Goal: Information Seeking & Learning: Check status

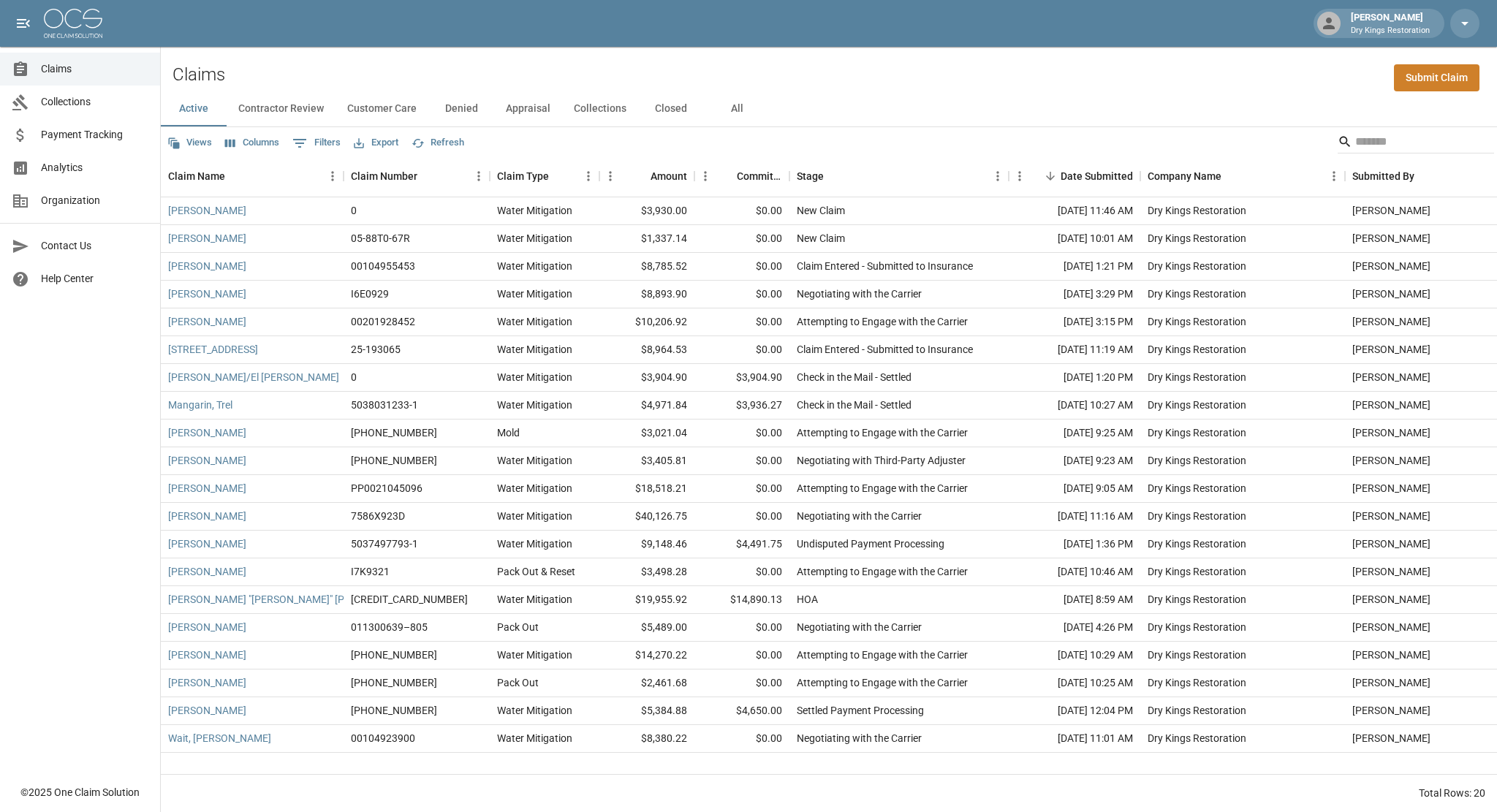
click at [728, 108] on button "All" at bounding box center [737, 109] width 66 height 35
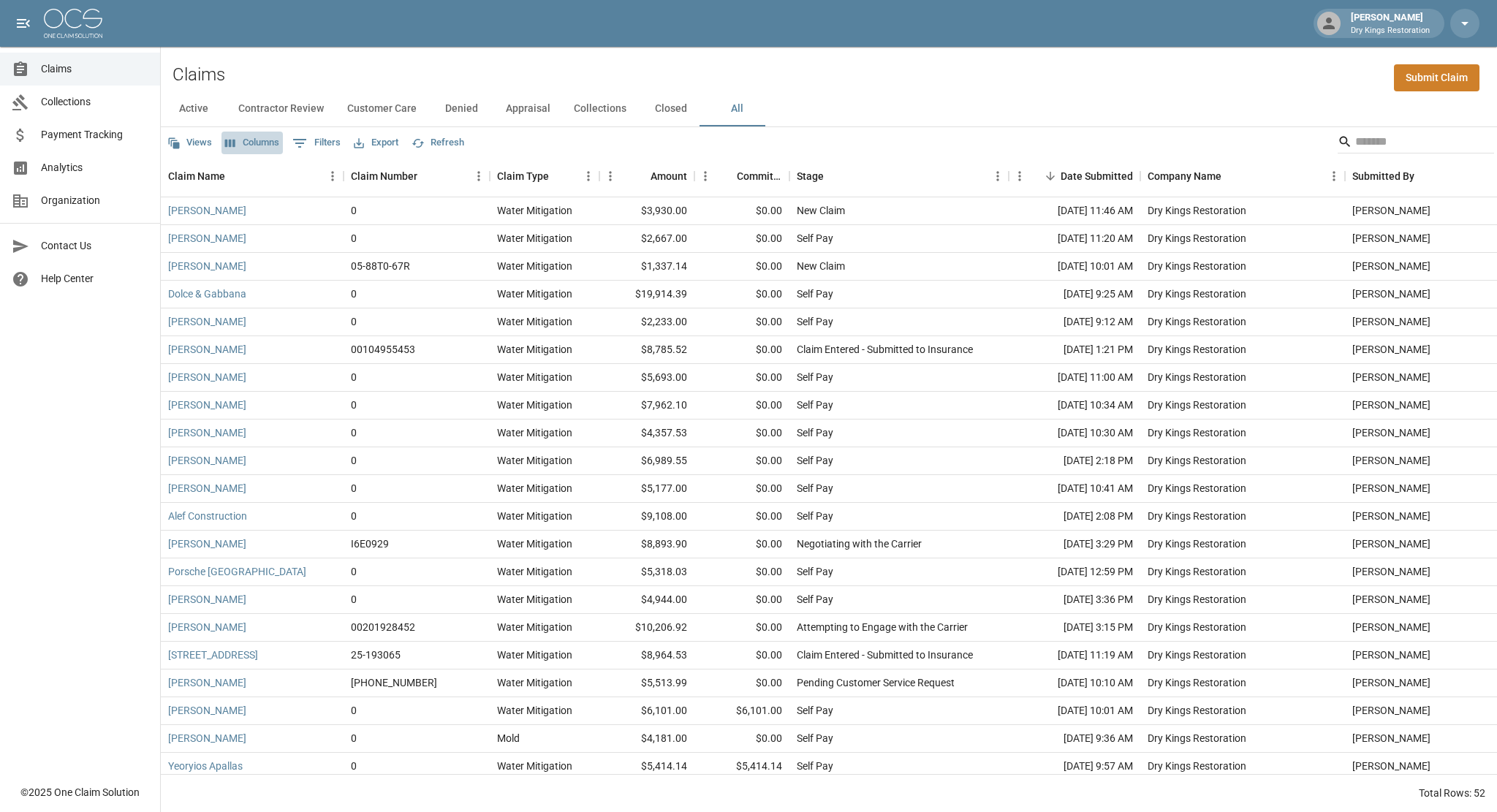
click at [237, 139] on button "Columns" at bounding box center [252, 143] width 62 height 23
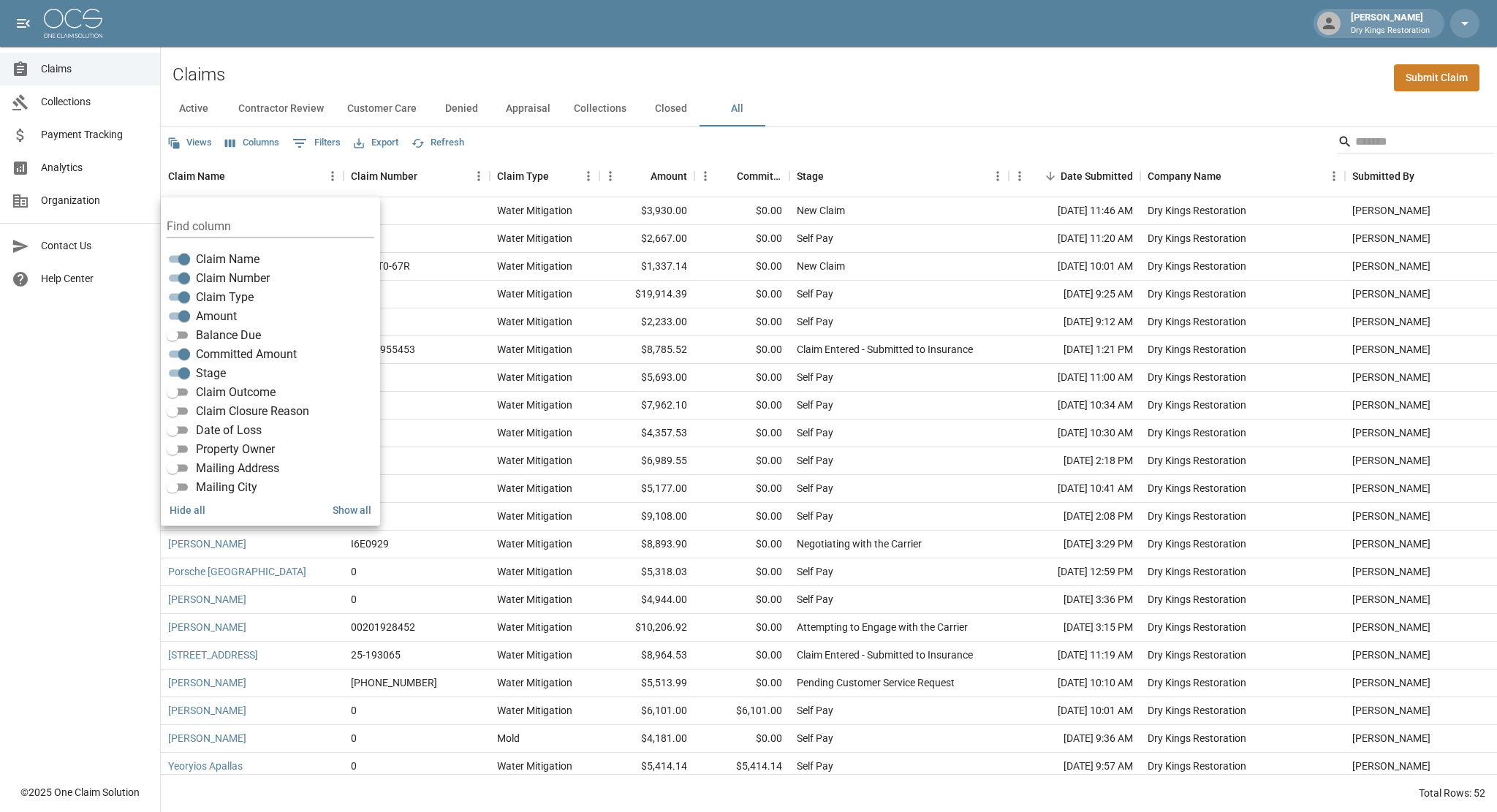
click at [1079, 92] on div "Active Contractor Review Customer Care Denied Appraisal Collections Closed All" at bounding box center [829, 109] width 1336 height 35
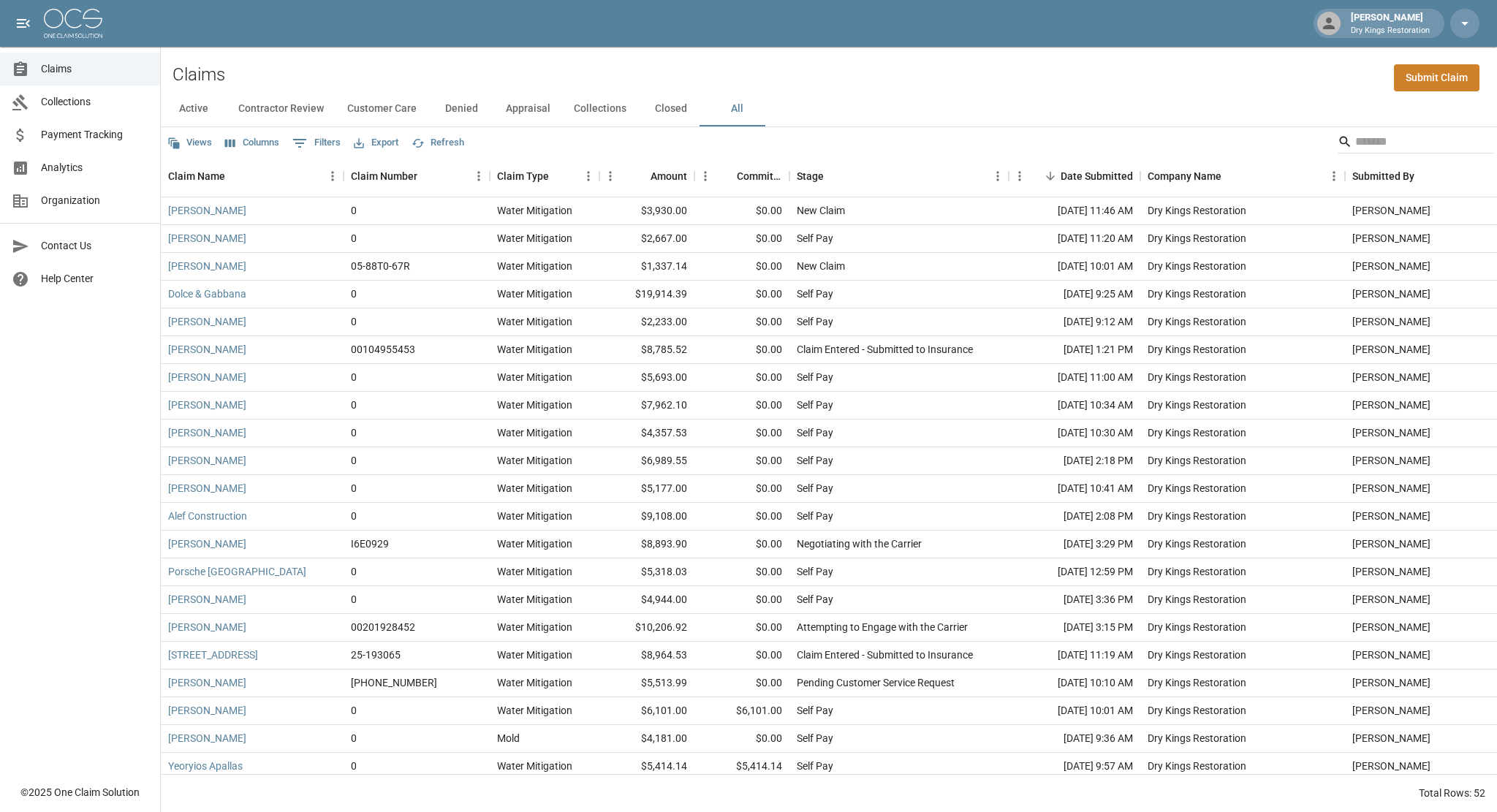
click at [73, 166] on span "Analytics" at bounding box center [94, 167] width 107 height 16
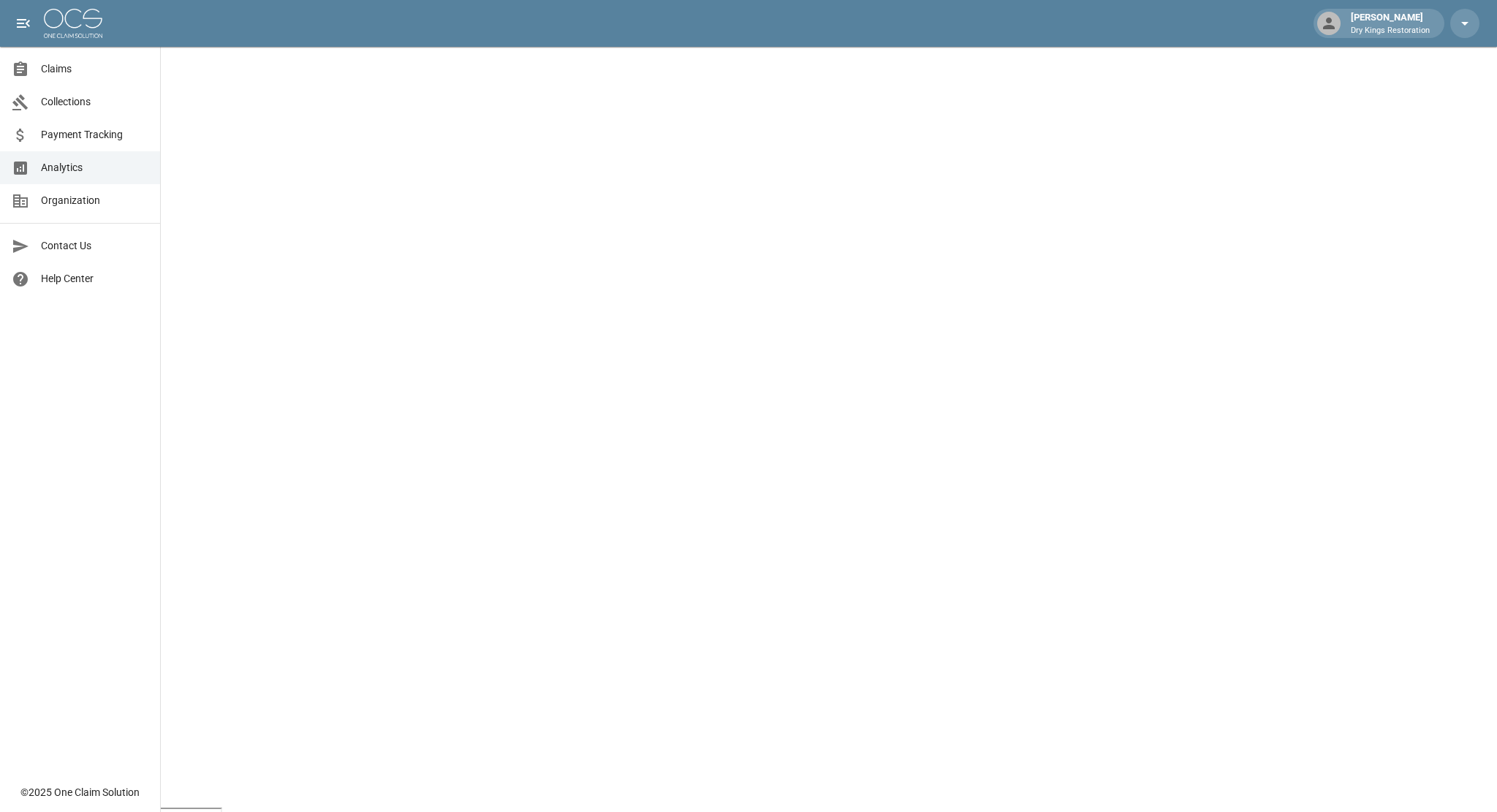
click at [67, 68] on span "Claims" at bounding box center [94, 69] width 107 height 16
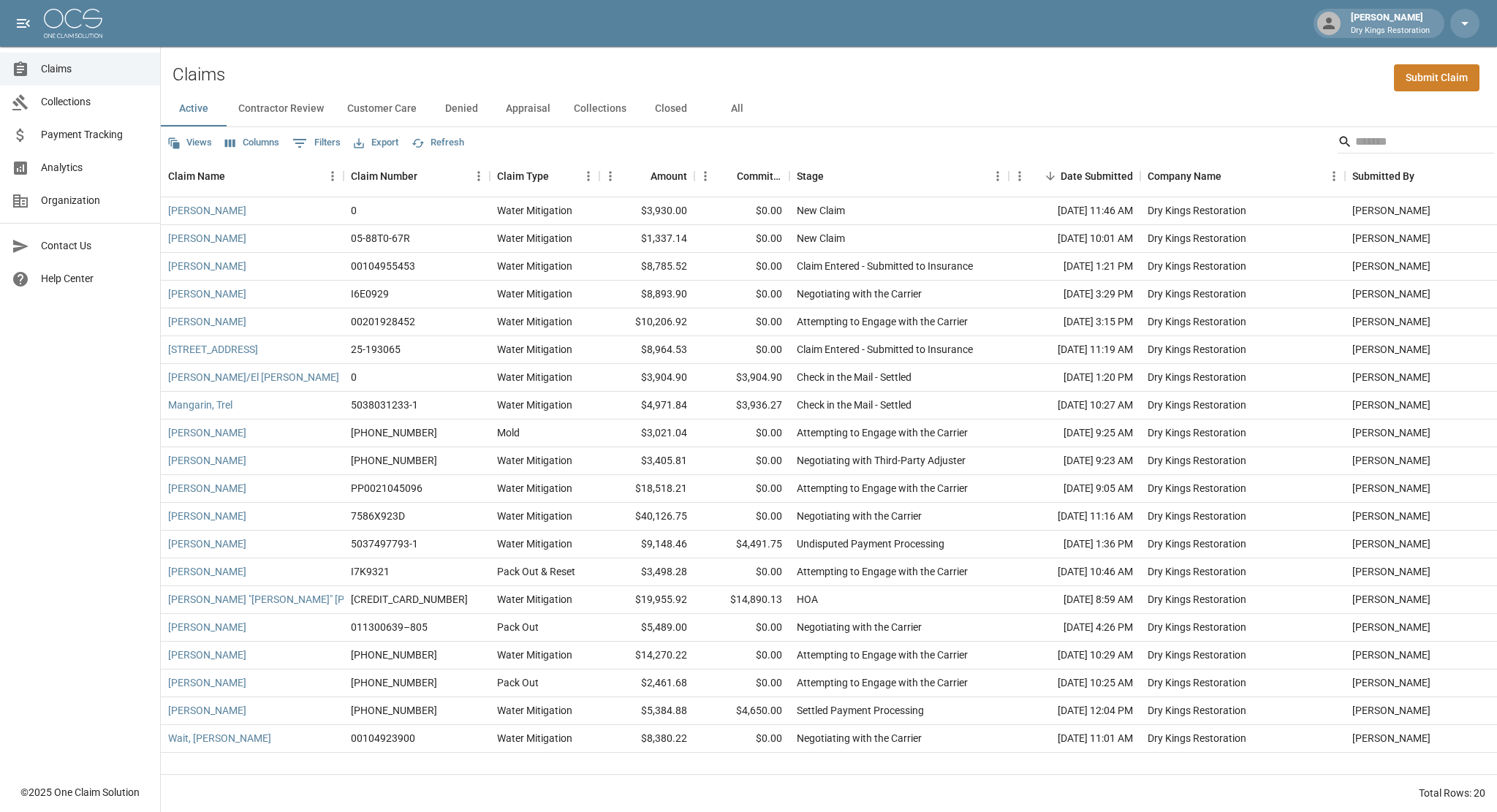
click at [728, 104] on button "All" at bounding box center [737, 109] width 66 height 35
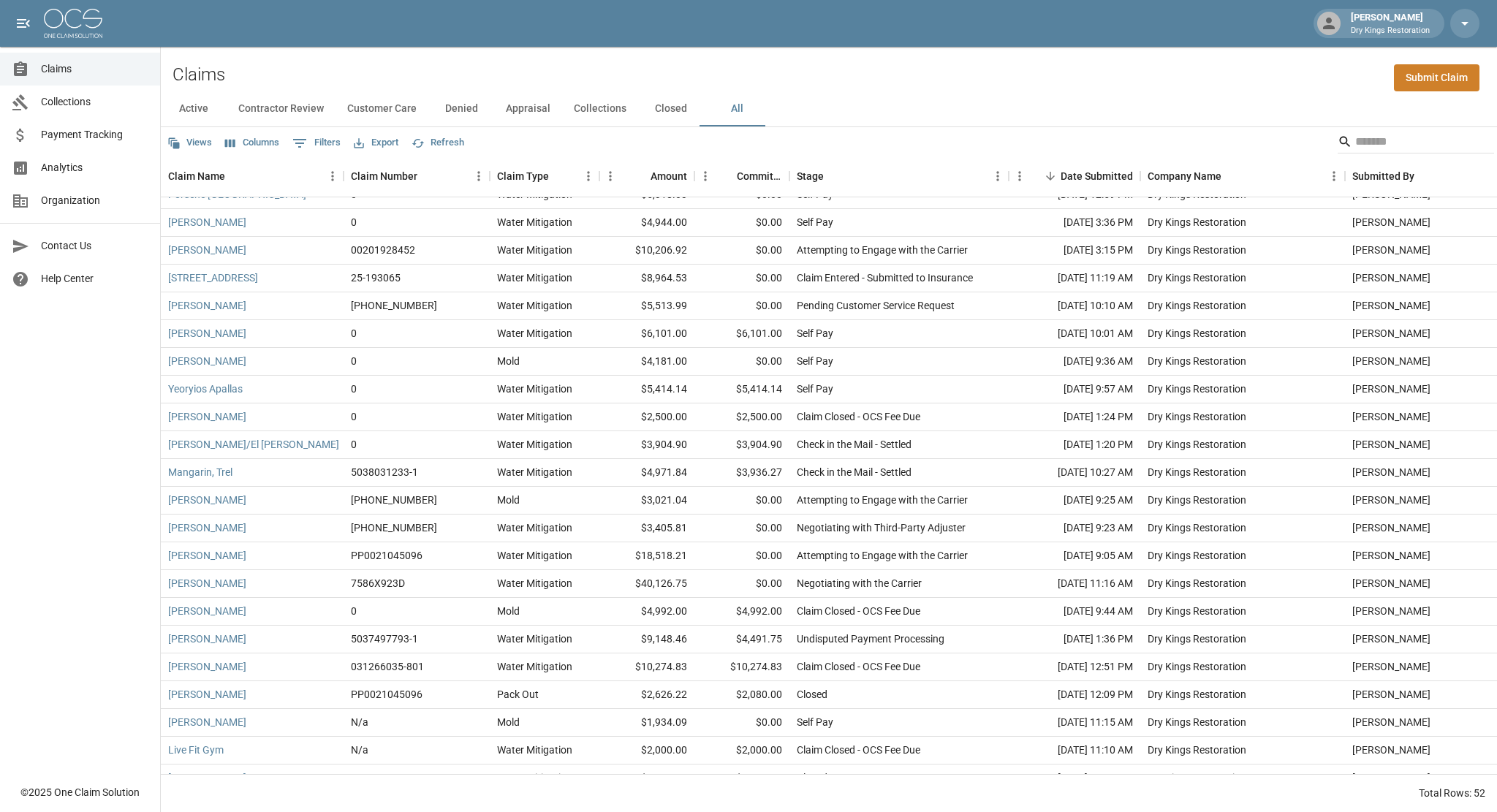
scroll to position [376, 0]
drag, startPoint x: 687, startPoint y: 474, endPoint x: 643, endPoint y: 475, distance: 44.0
click at [643, 475] on div "$4,971.84" at bounding box center [646, 473] width 95 height 28
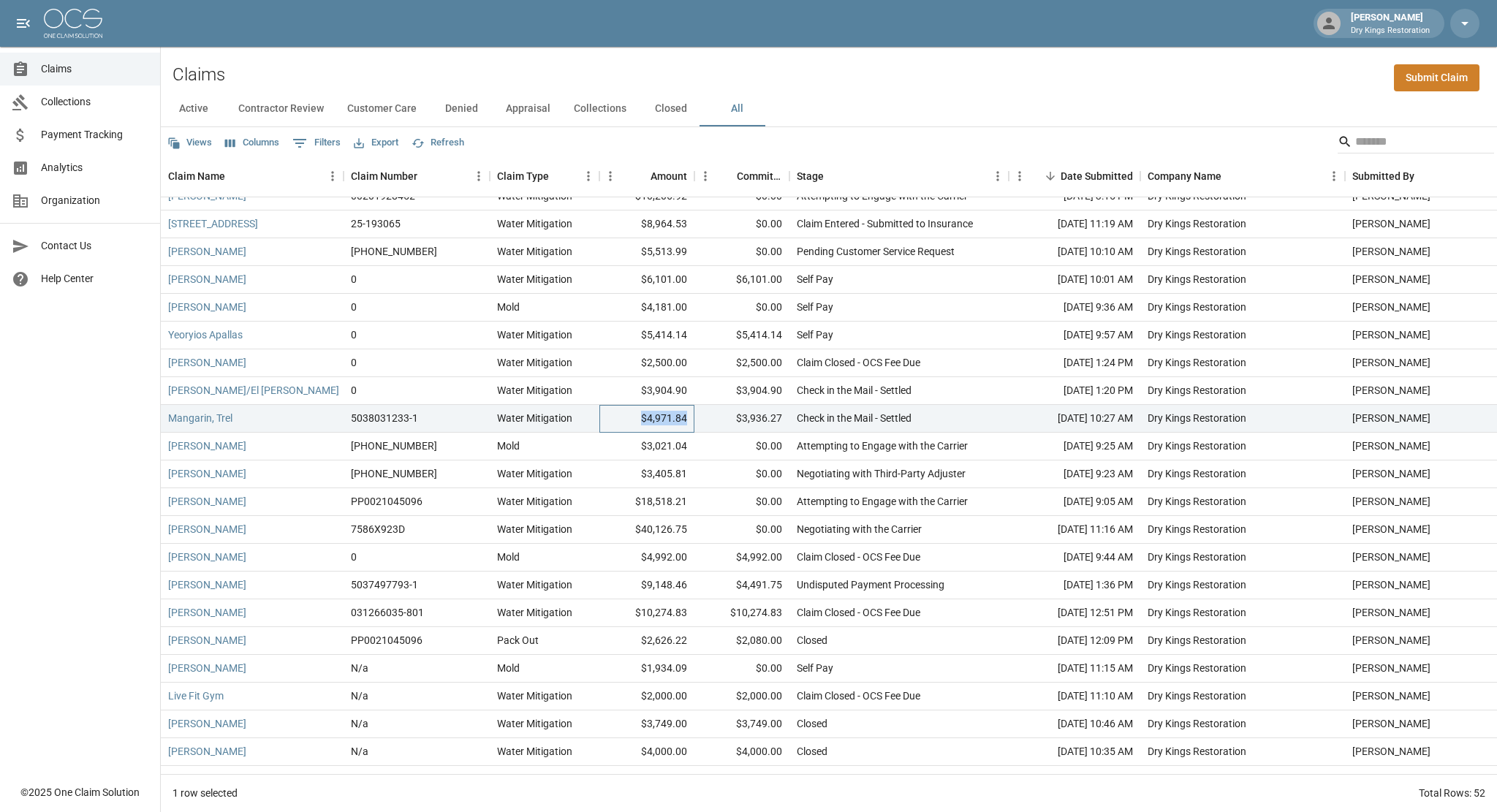
scroll to position [450, 0]
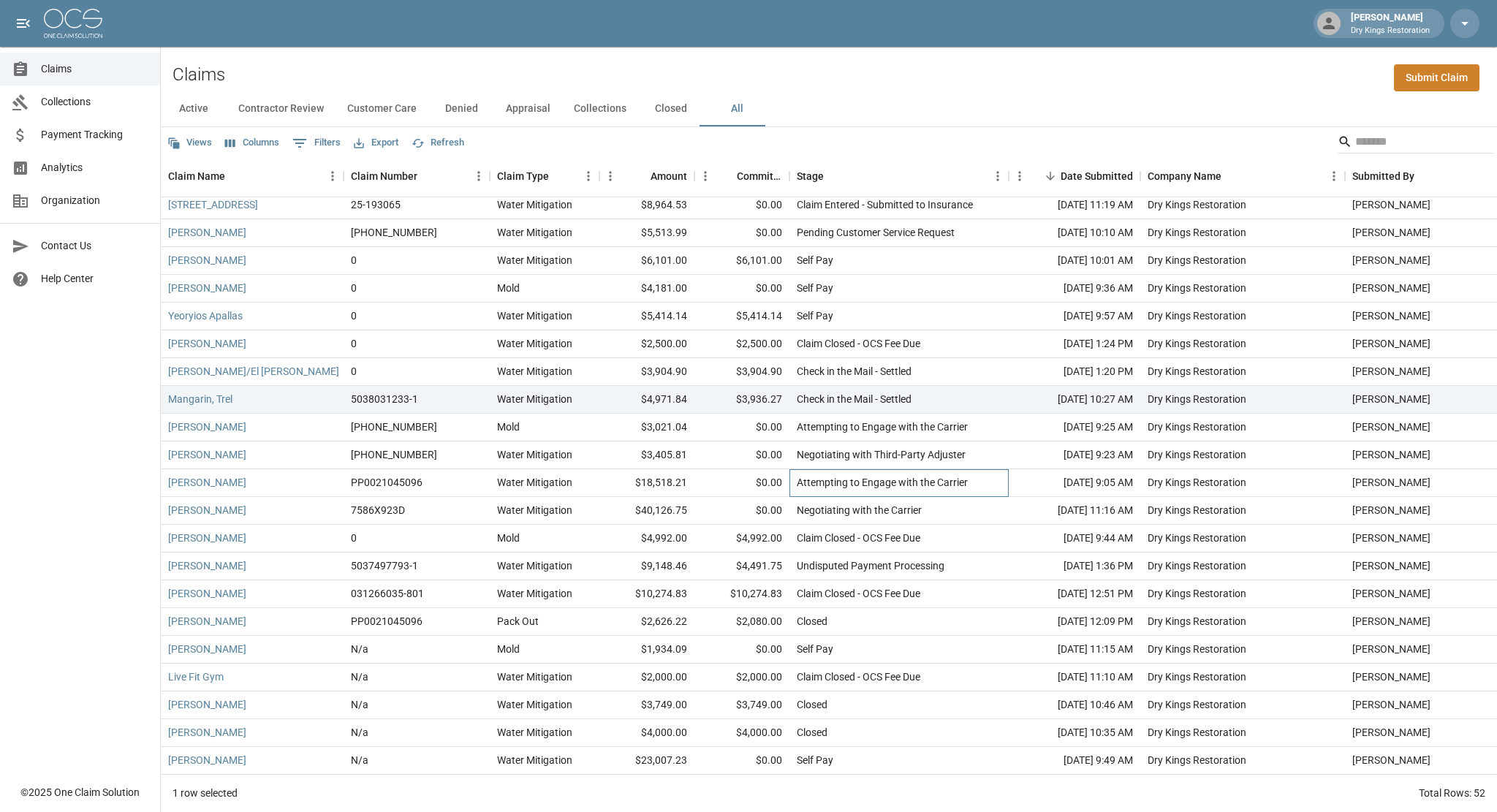
click at [816, 483] on div "Attempting to Engage with the Carrier" at bounding box center [881, 483] width 171 height 15
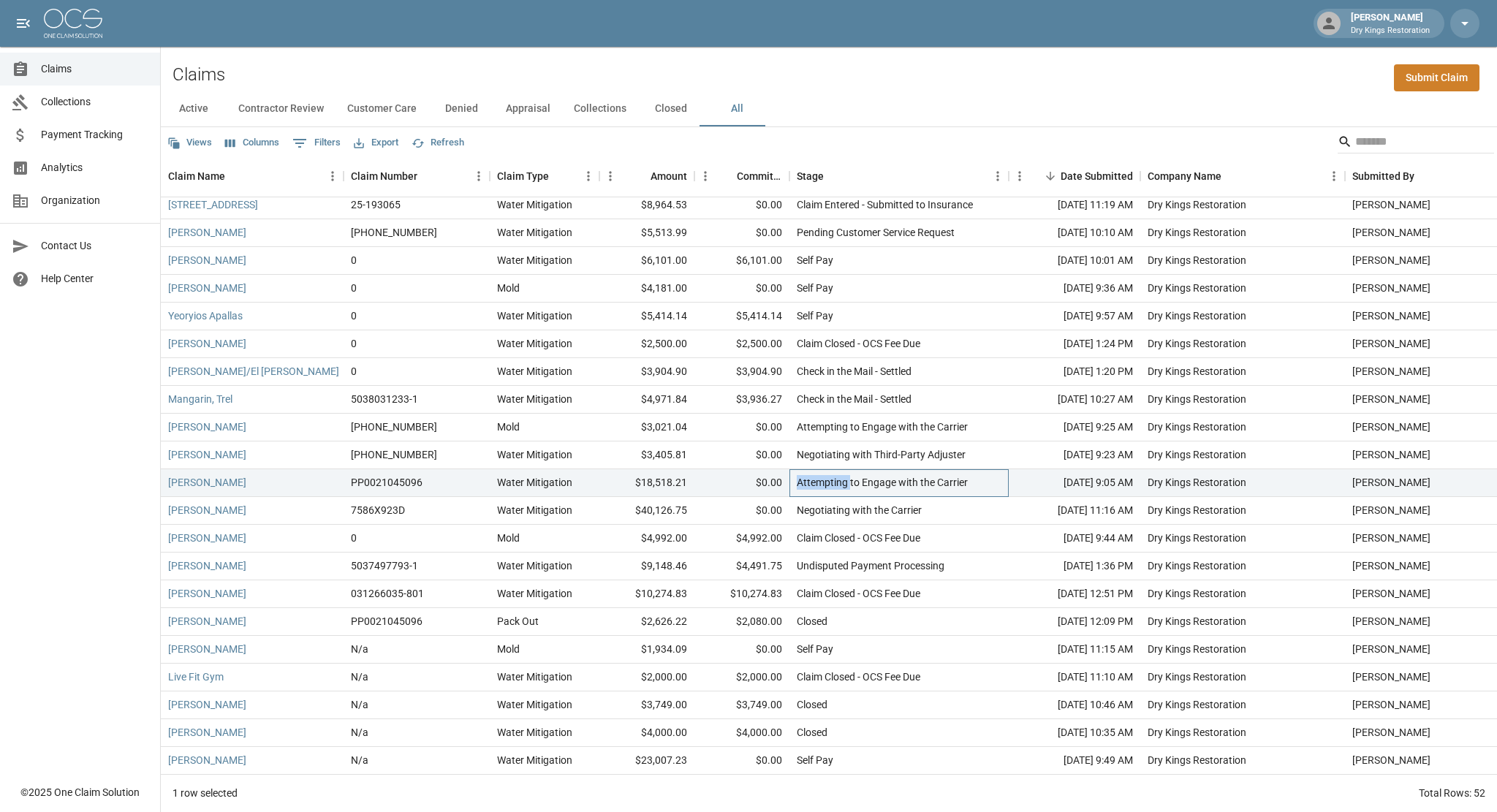
click at [816, 483] on div "Attempting to Engage with the Carrier" at bounding box center [881, 483] width 171 height 15
click at [813, 516] on div "Negotiating with the Carrier" at bounding box center [858, 510] width 125 height 15
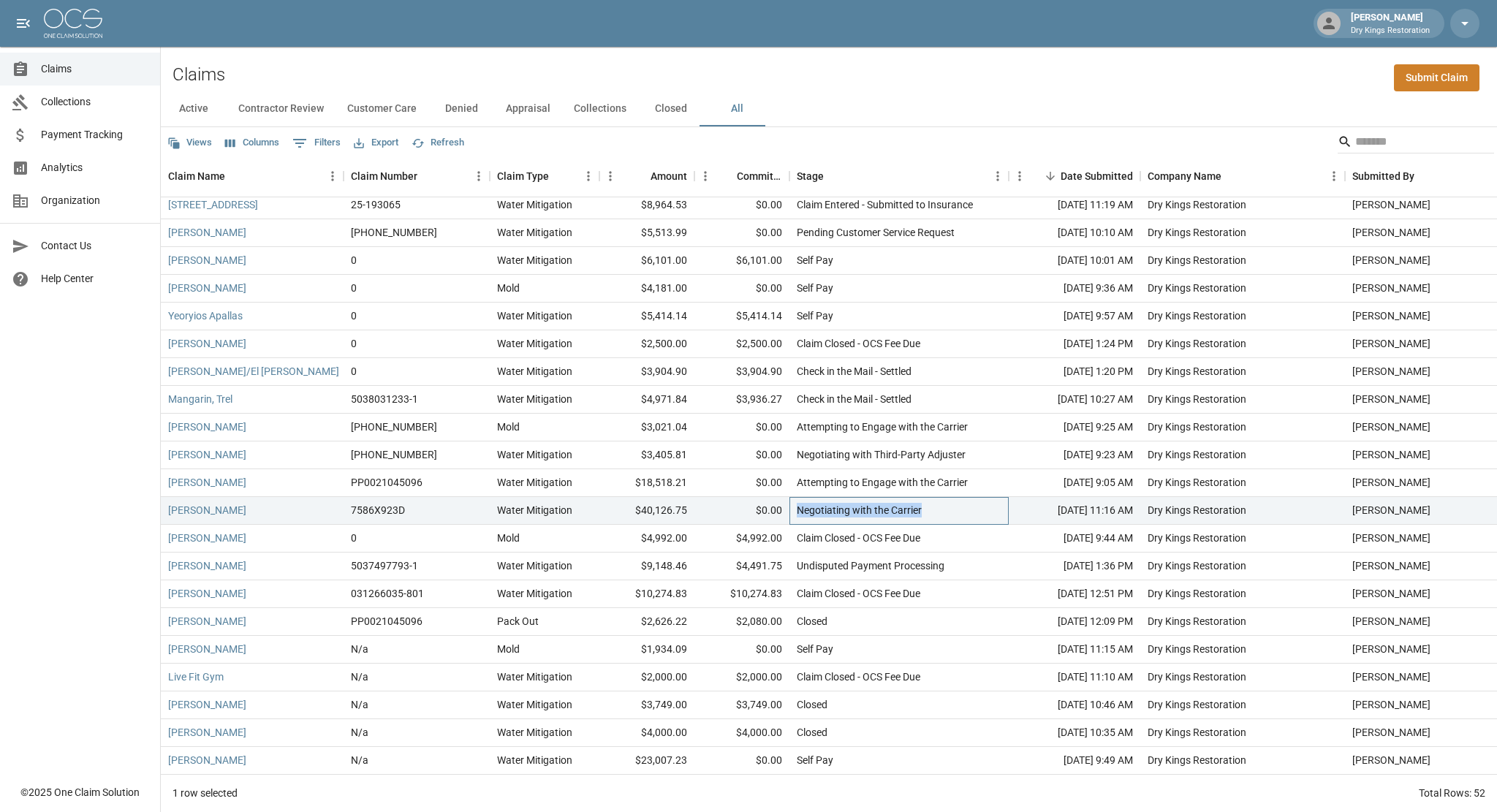
click at [813, 516] on div "Negotiating with the Carrier" at bounding box center [858, 510] width 125 height 15
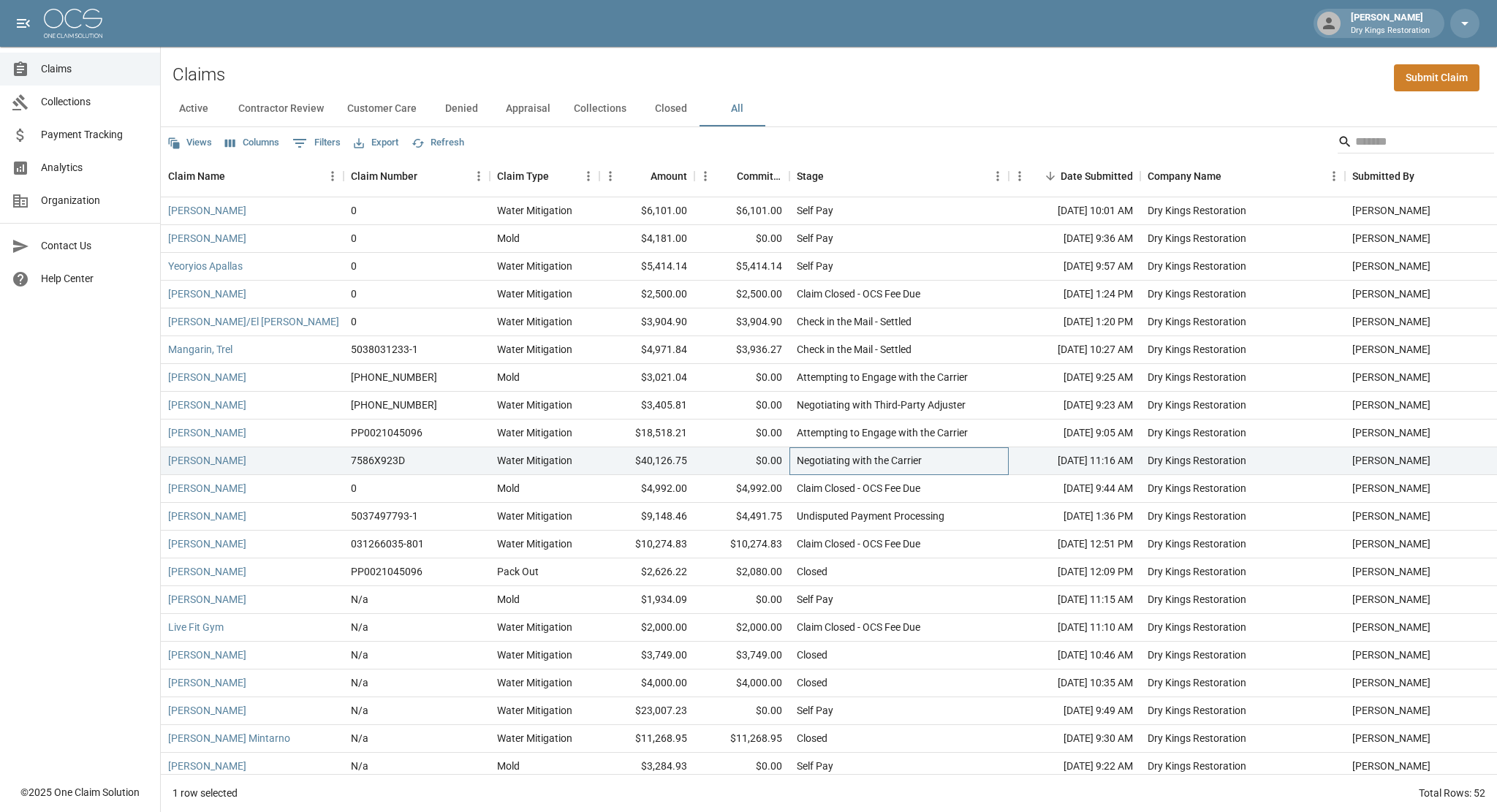
scroll to position [502, 0]
click at [822, 485] on div "Claim Closed - OCS Fee Due" at bounding box center [858, 486] width 124 height 15
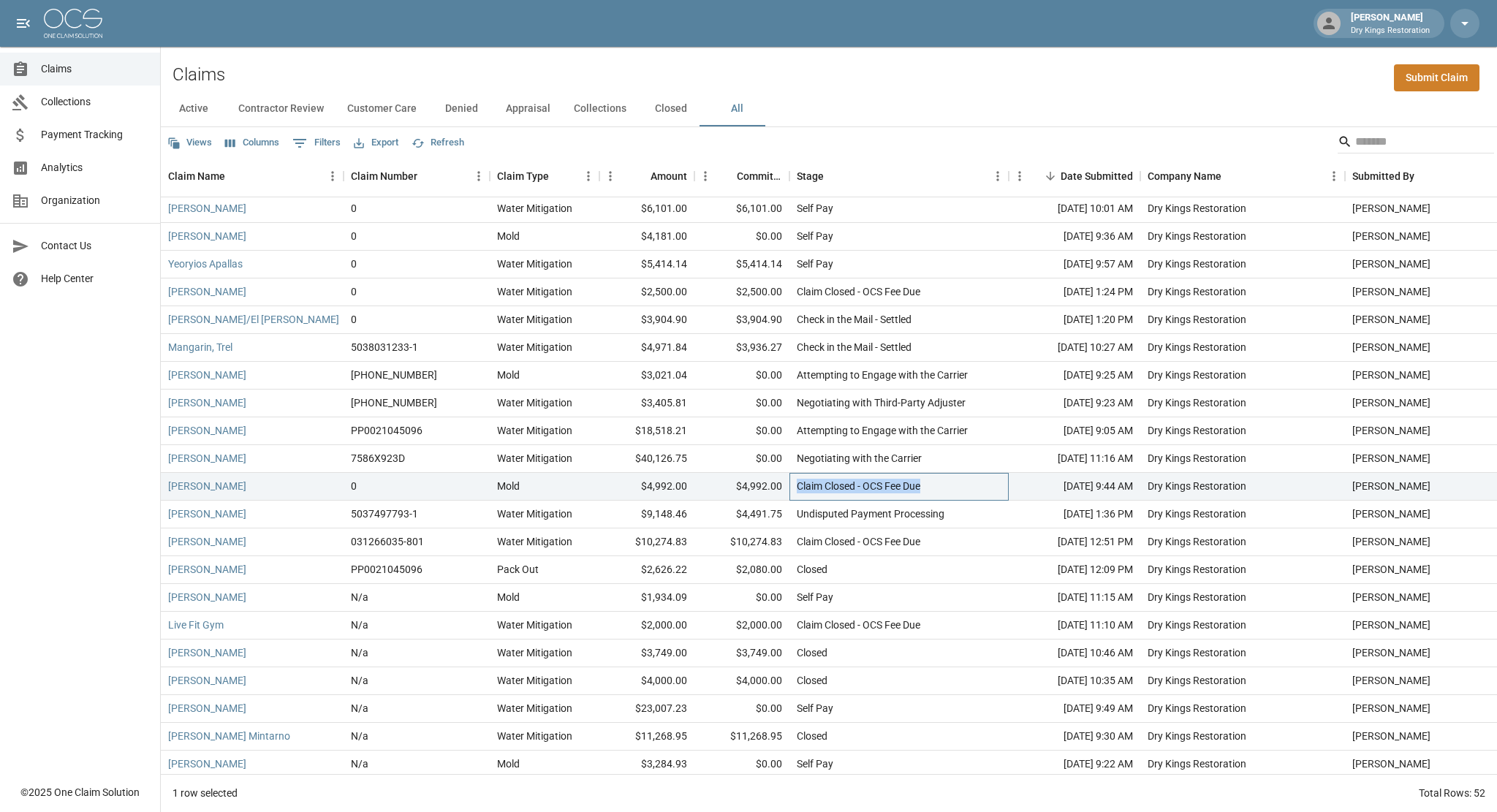
click at [822, 485] on div "Claim Closed - OCS Fee Due" at bounding box center [858, 486] width 124 height 15
click at [816, 509] on div "Undisputed Payment Processing" at bounding box center [870, 514] width 148 height 15
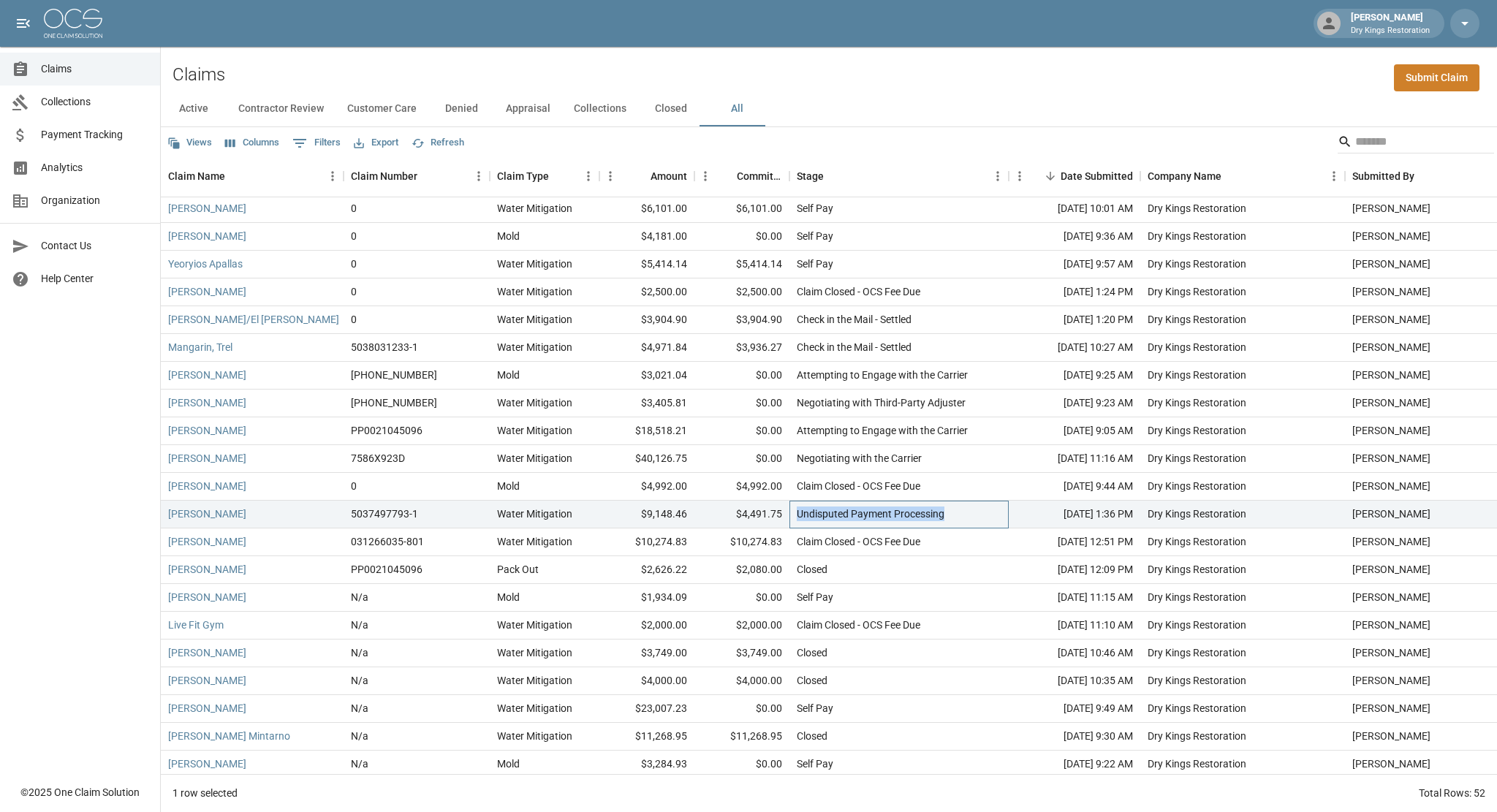
click at [816, 509] on div "Undisputed Payment Processing" at bounding box center [870, 514] width 148 height 15
click at [815, 540] on div "Claim Closed - OCS Fee Due" at bounding box center [858, 542] width 124 height 15
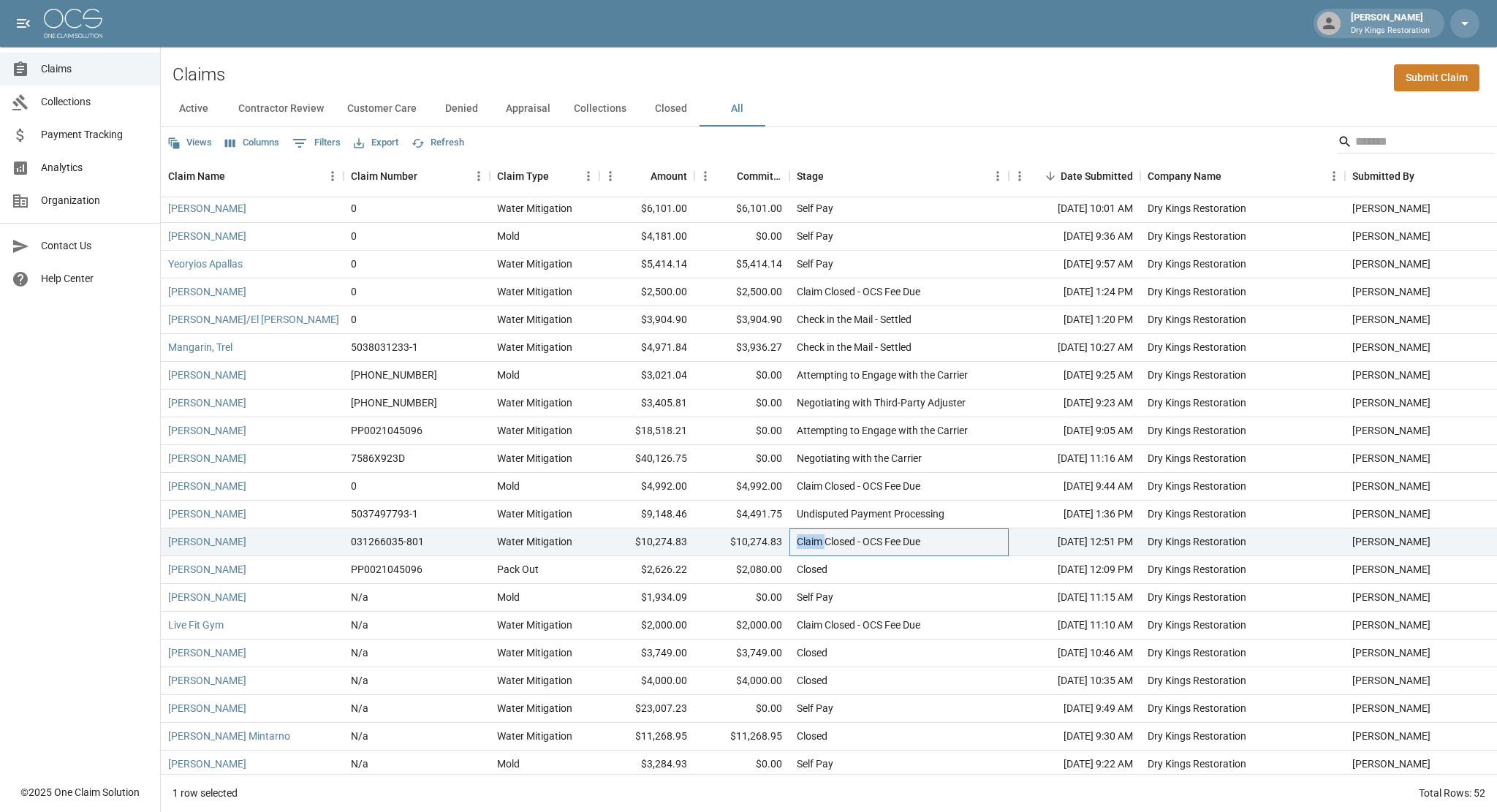
click at [815, 540] on div "Claim Closed - OCS Fee Due" at bounding box center [858, 542] width 124 height 15
click at [808, 569] on div "Closed" at bounding box center [811, 569] width 30 height 15
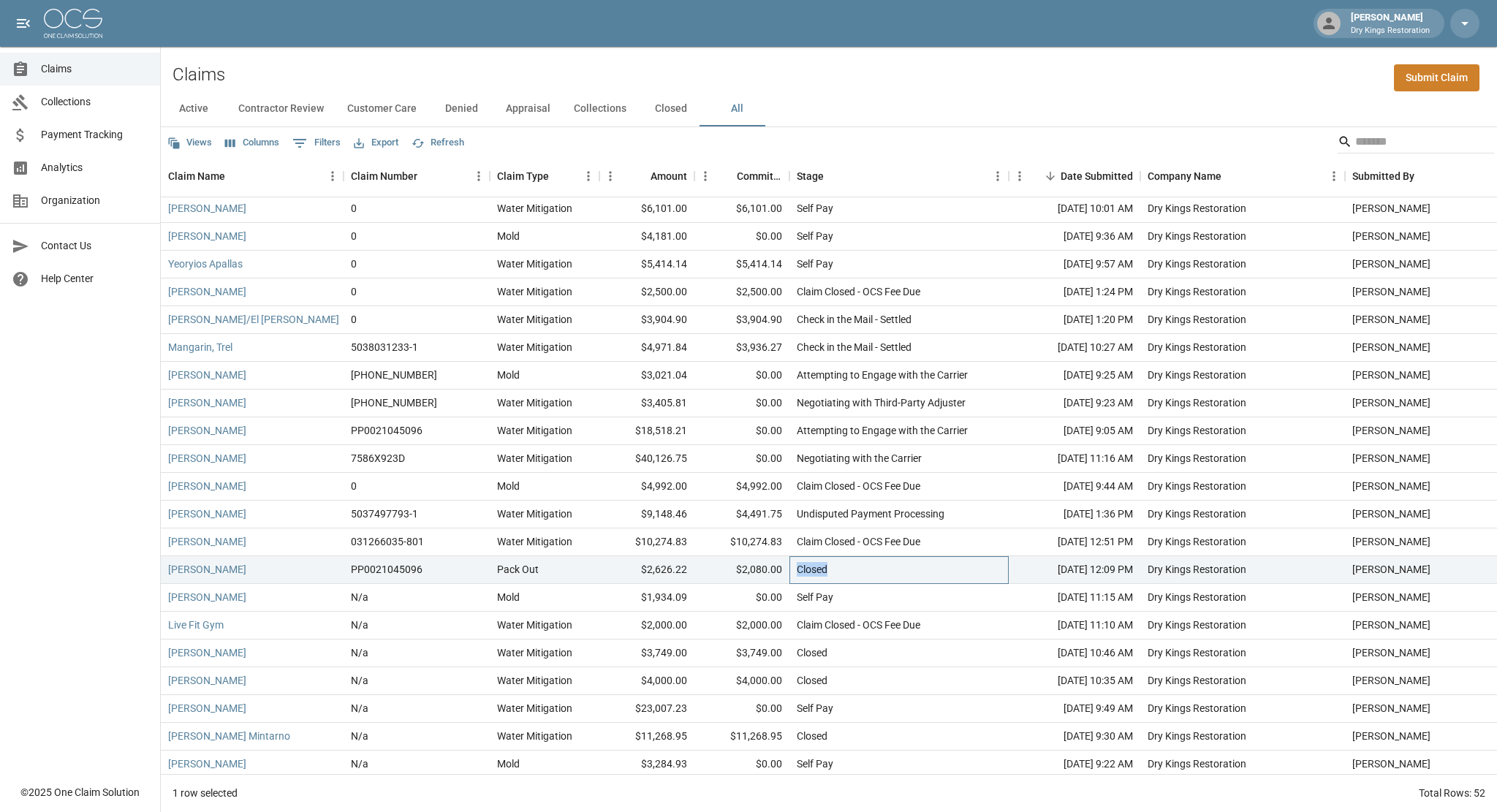
click at [808, 569] on div "Closed" at bounding box center [811, 569] width 30 height 15
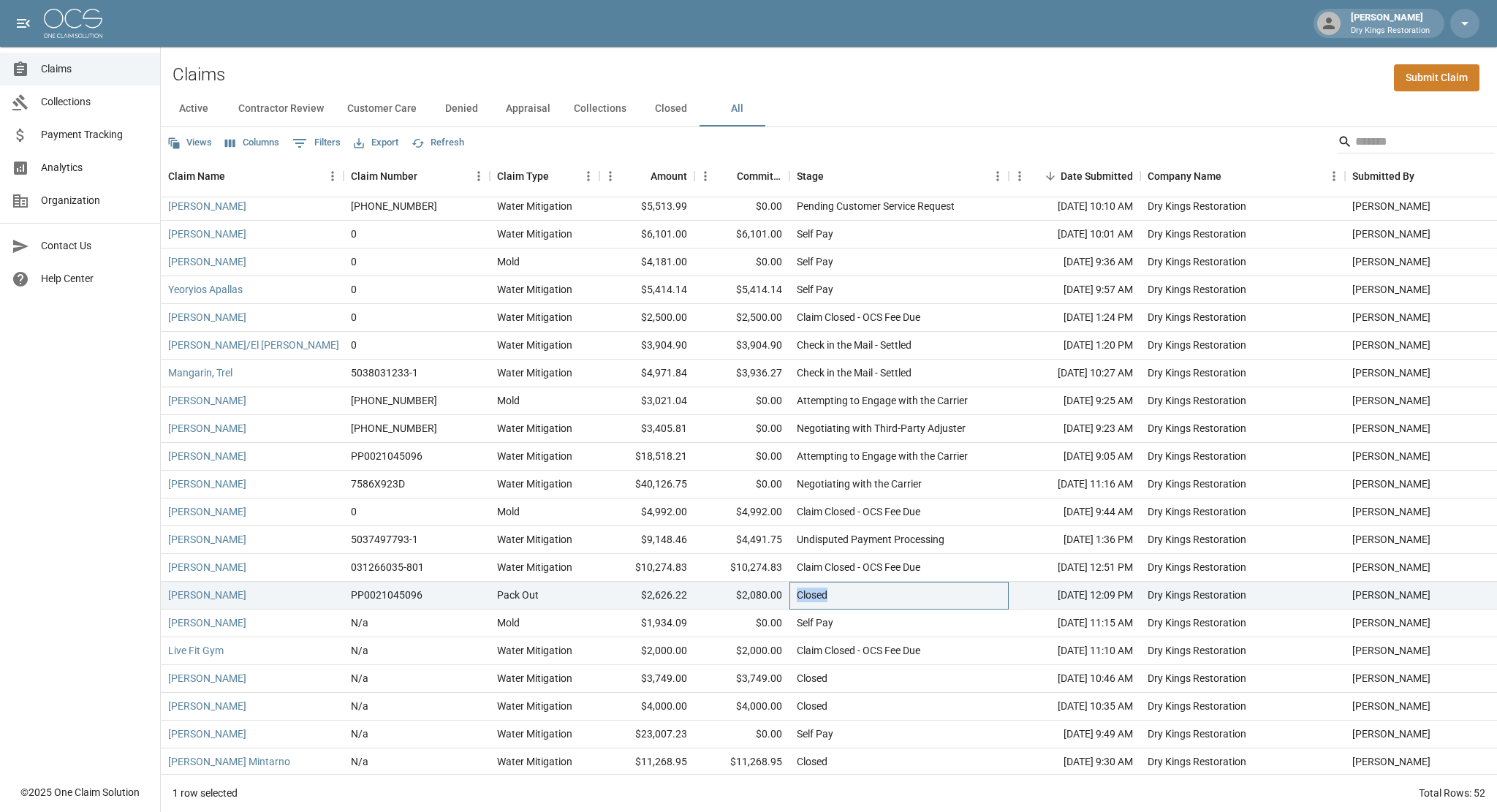
scroll to position [391, 0]
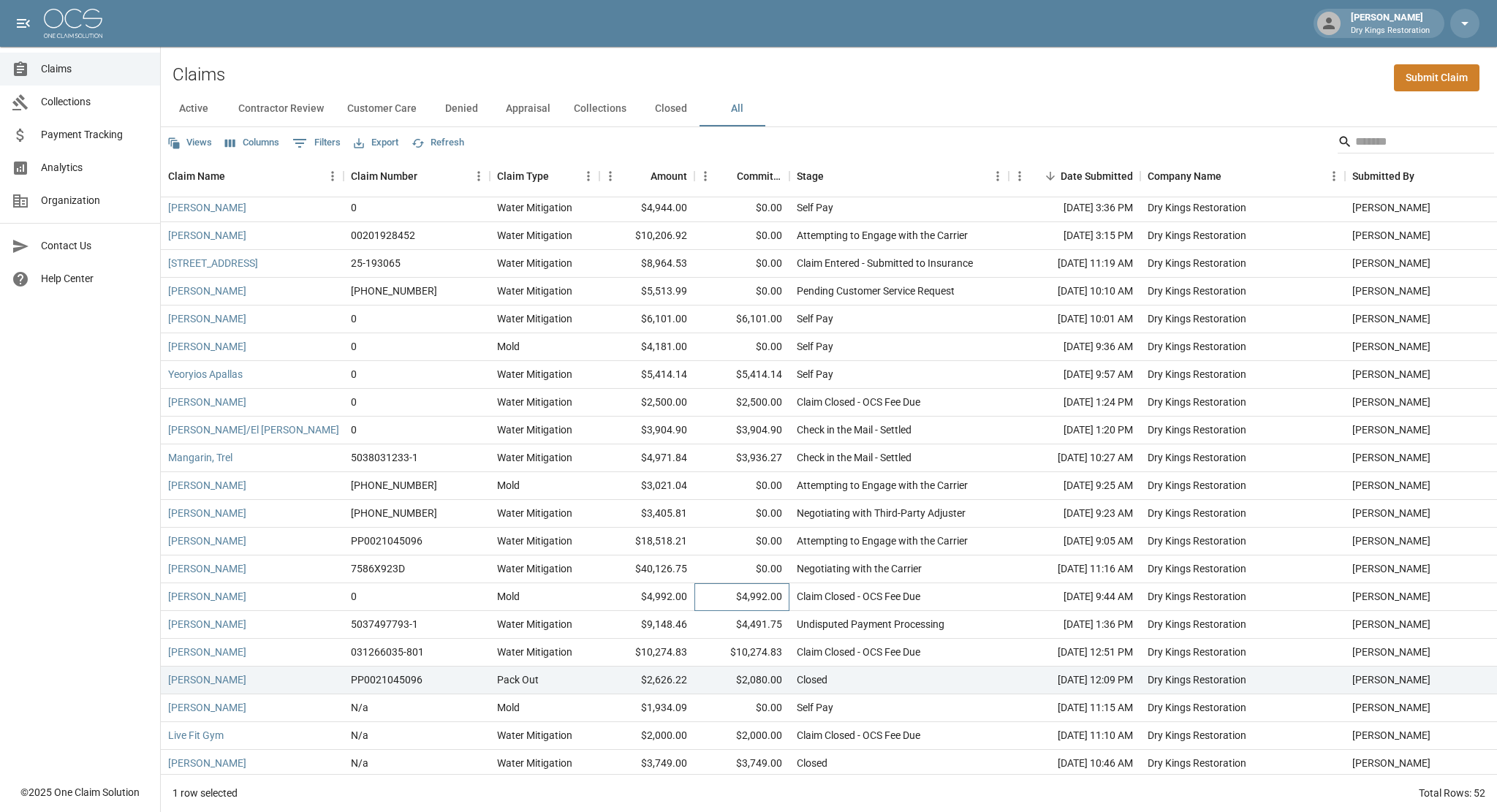
click at [728, 595] on div "$4,992.00" at bounding box center [741, 597] width 95 height 28
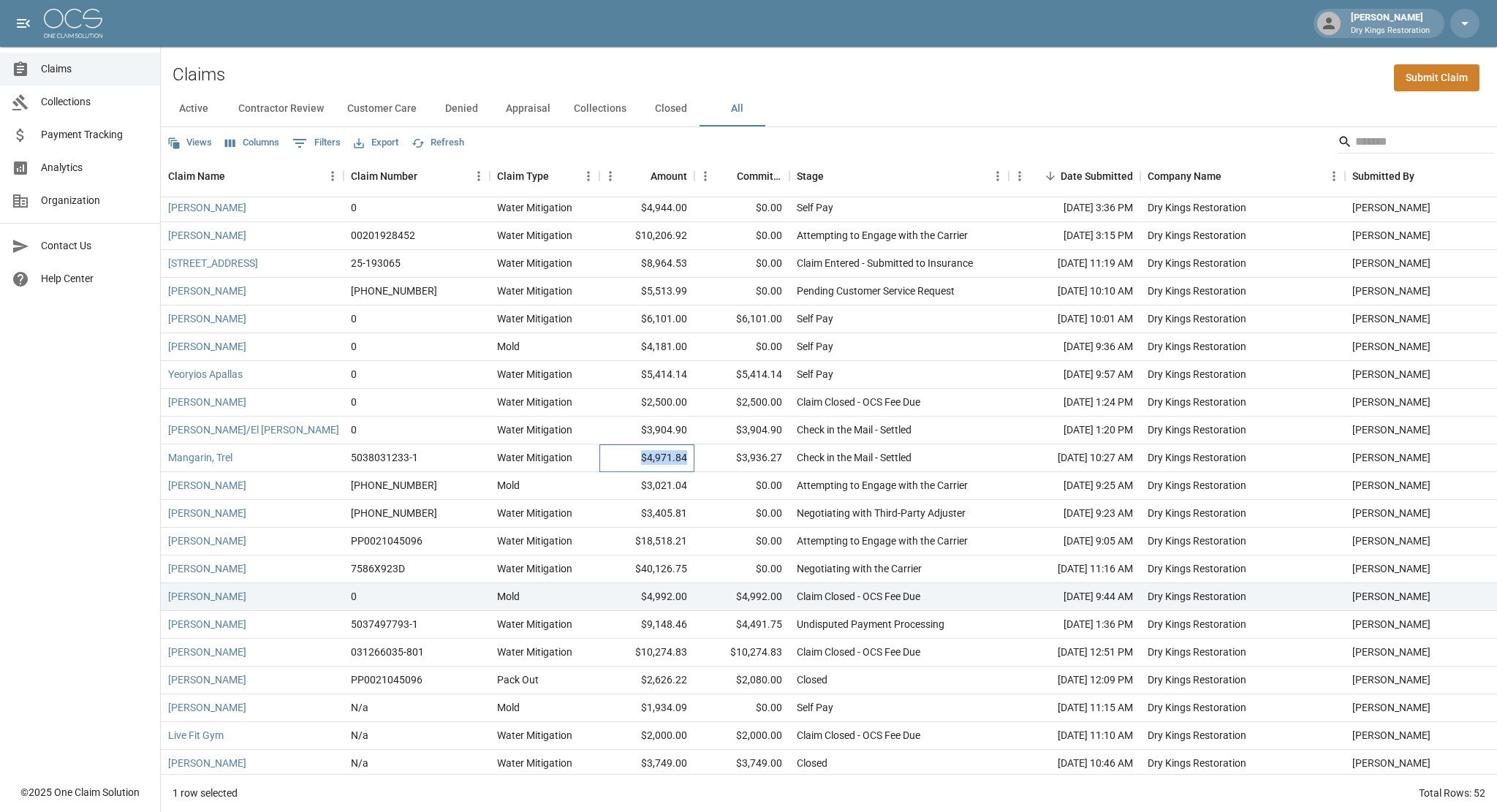
drag, startPoint x: 687, startPoint y: 458, endPoint x: 635, endPoint y: 449, distance: 52.8
click at [635, 449] on div "$4,971.84" at bounding box center [646, 458] width 95 height 28
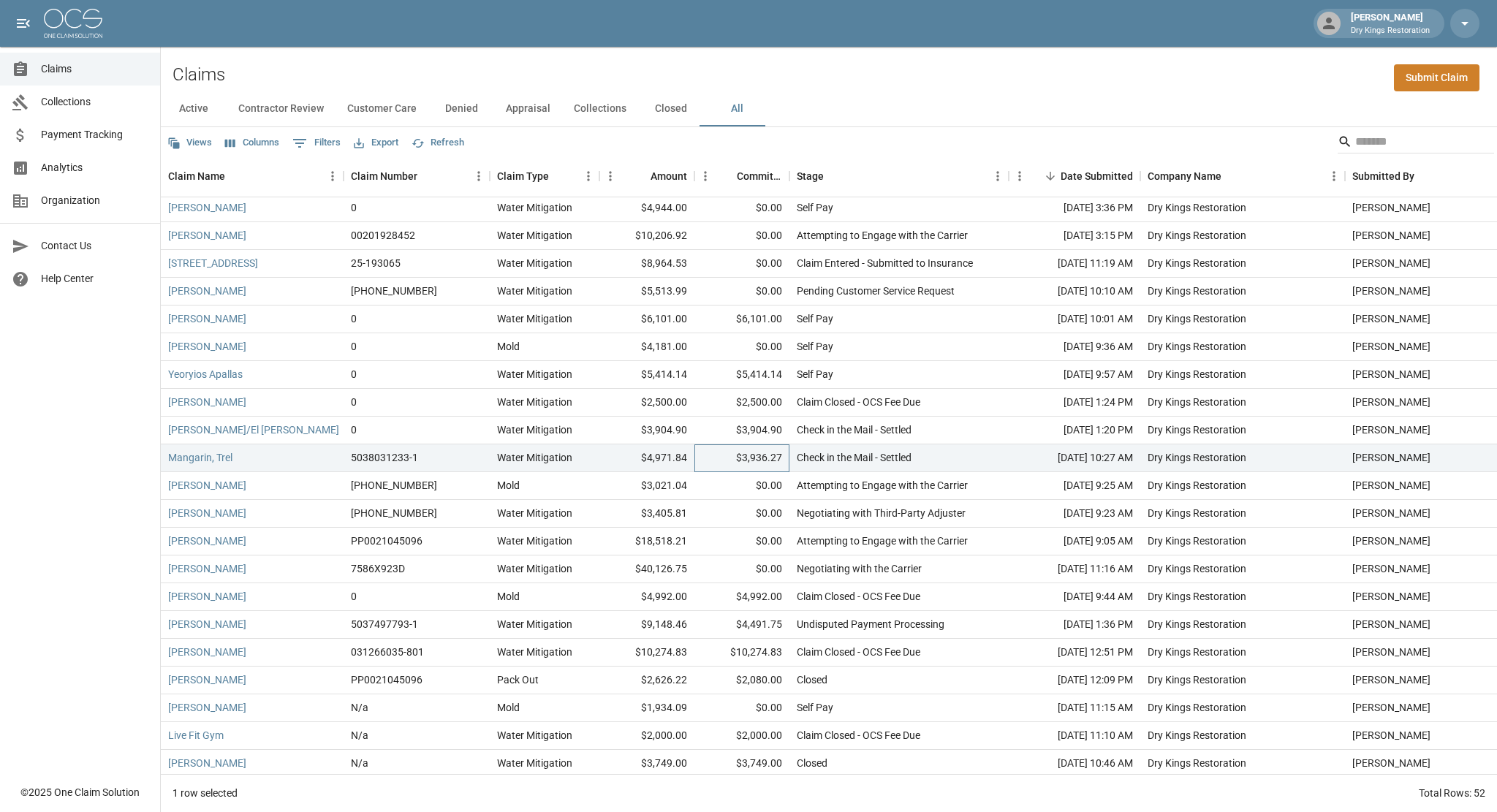
click at [769, 458] on div "$3,936.27" at bounding box center [741, 458] width 95 height 28
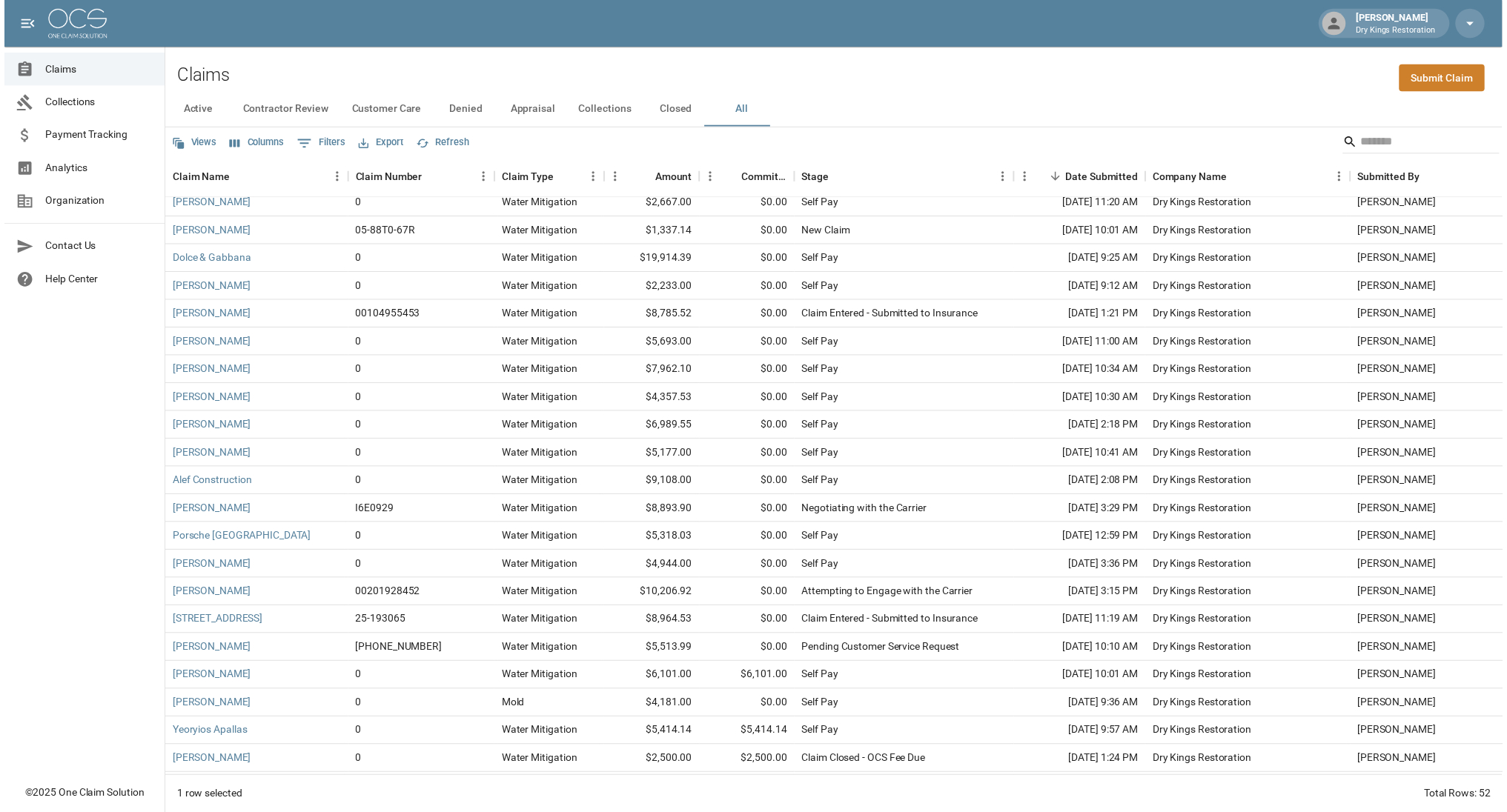
scroll to position [0, 0]
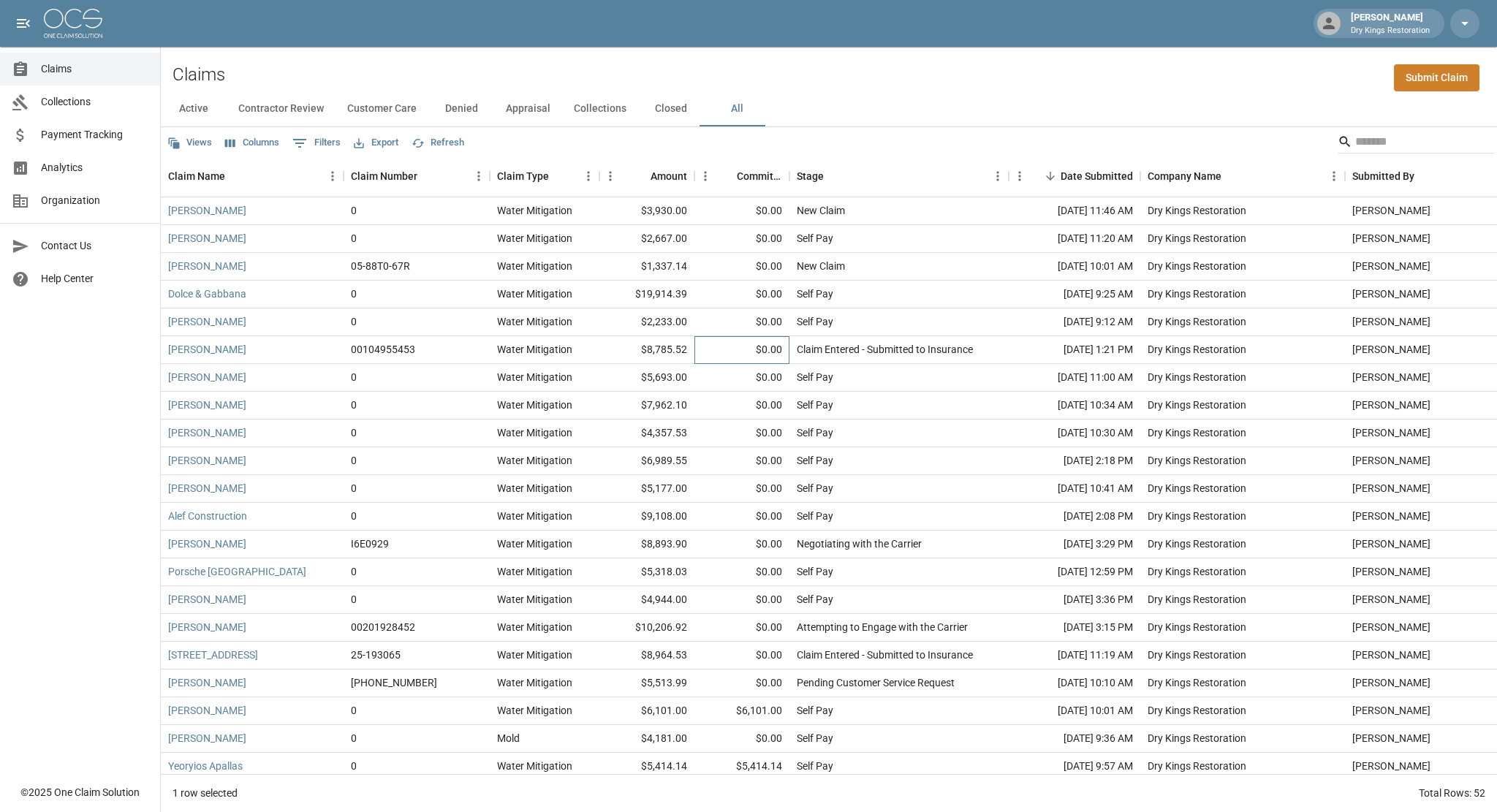
click at [699, 350] on div "$0.00" at bounding box center [741, 350] width 95 height 28
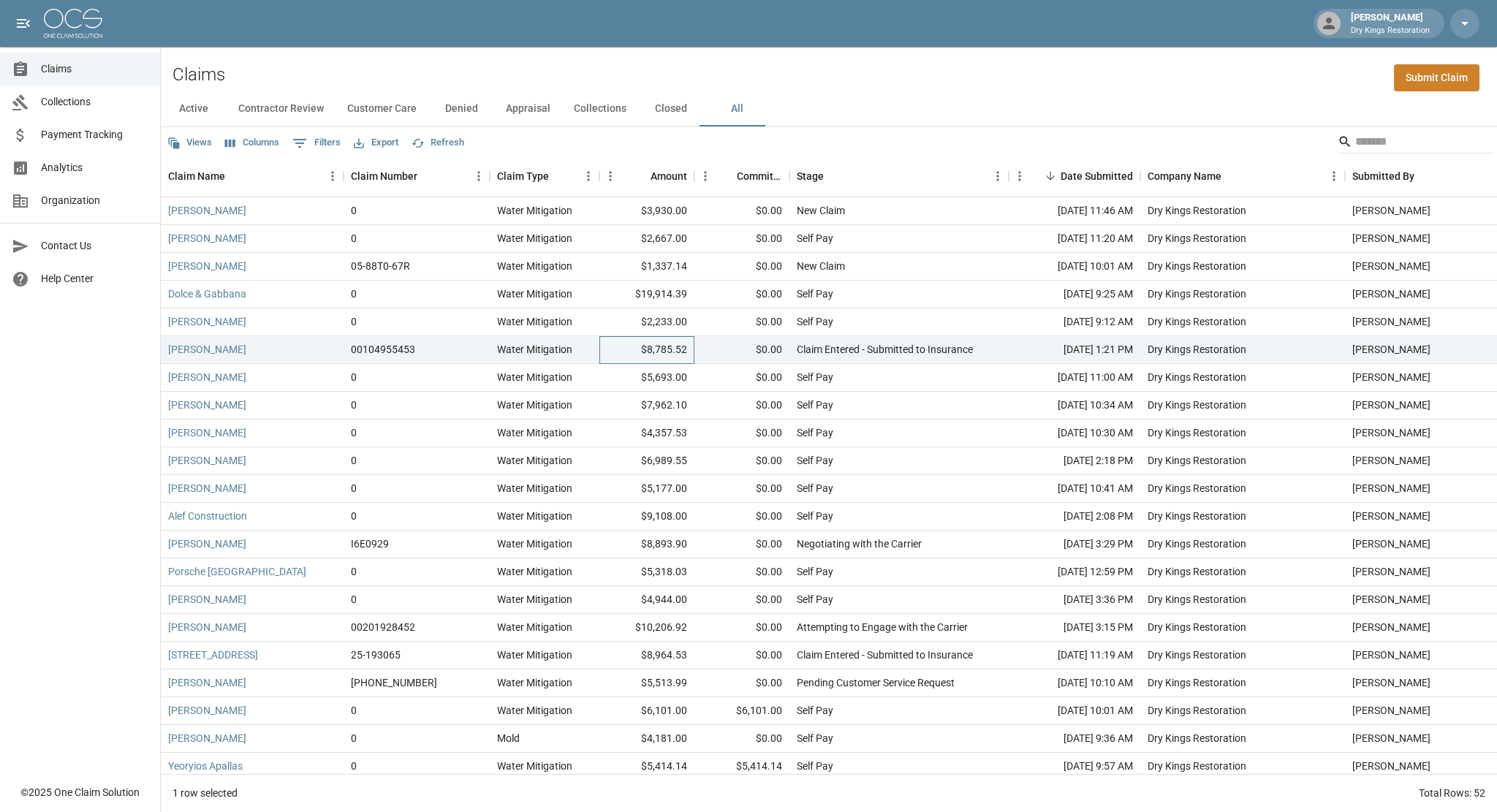
click at [641, 350] on div "$8,785.52" at bounding box center [646, 350] width 95 height 28
drag, startPoint x: 651, startPoint y: 350, endPoint x: 704, endPoint y: 352, distance: 53.0
click at [704, 352] on div "[PERSON_NAME] 00104955453 Water Mitigation $8,785.52 $0.00 Claim Entered - Subm…" at bounding box center [844, 350] width 1367 height 28
click at [704, 352] on div "$0.00" at bounding box center [741, 350] width 95 height 28
click at [661, 350] on div "$8,785.52" at bounding box center [646, 350] width 95 height 28
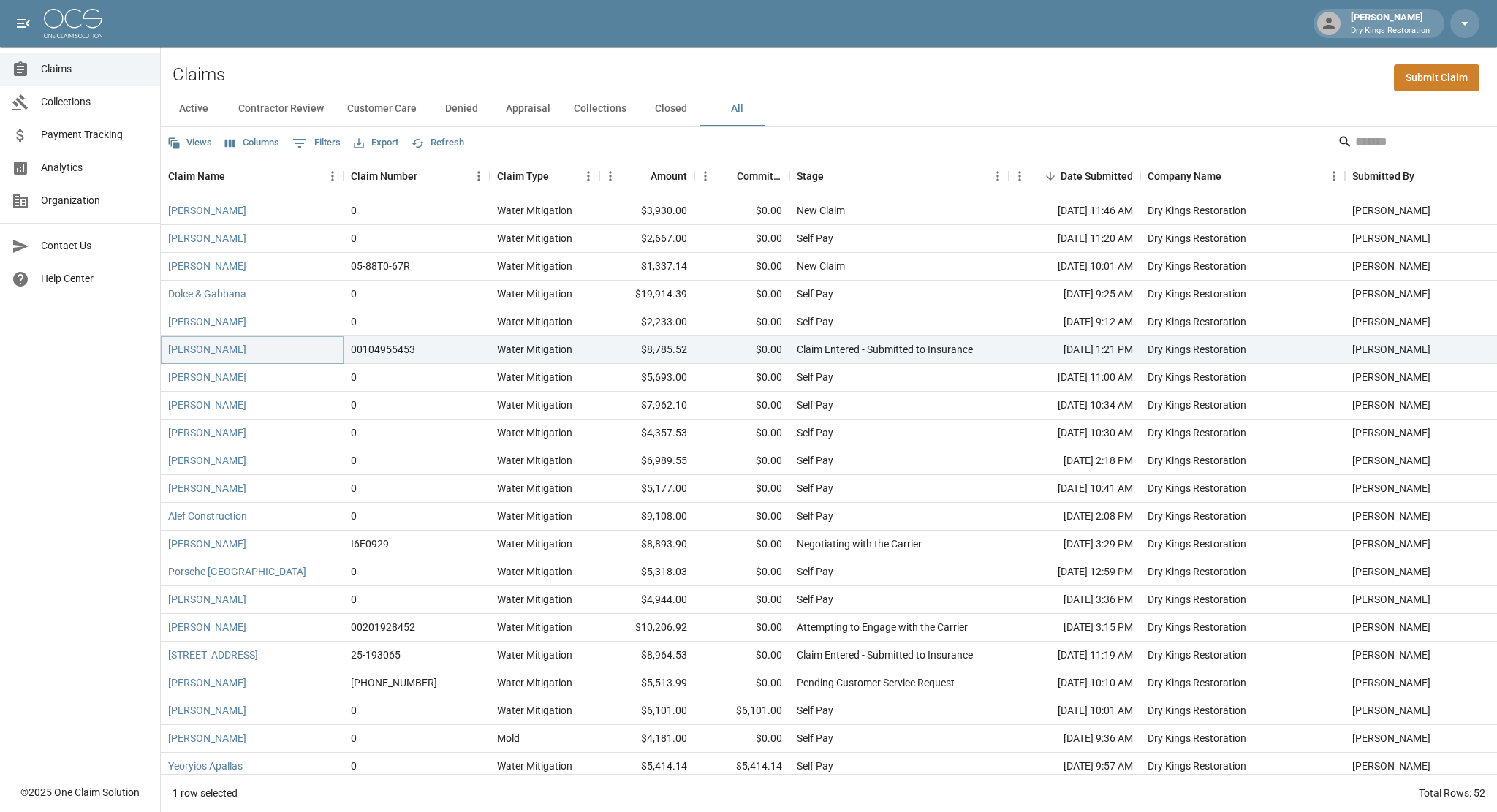
click at [191, 350] on link "[PERSON_NAME]" at bounding box center [207, 350] width 78 height 15
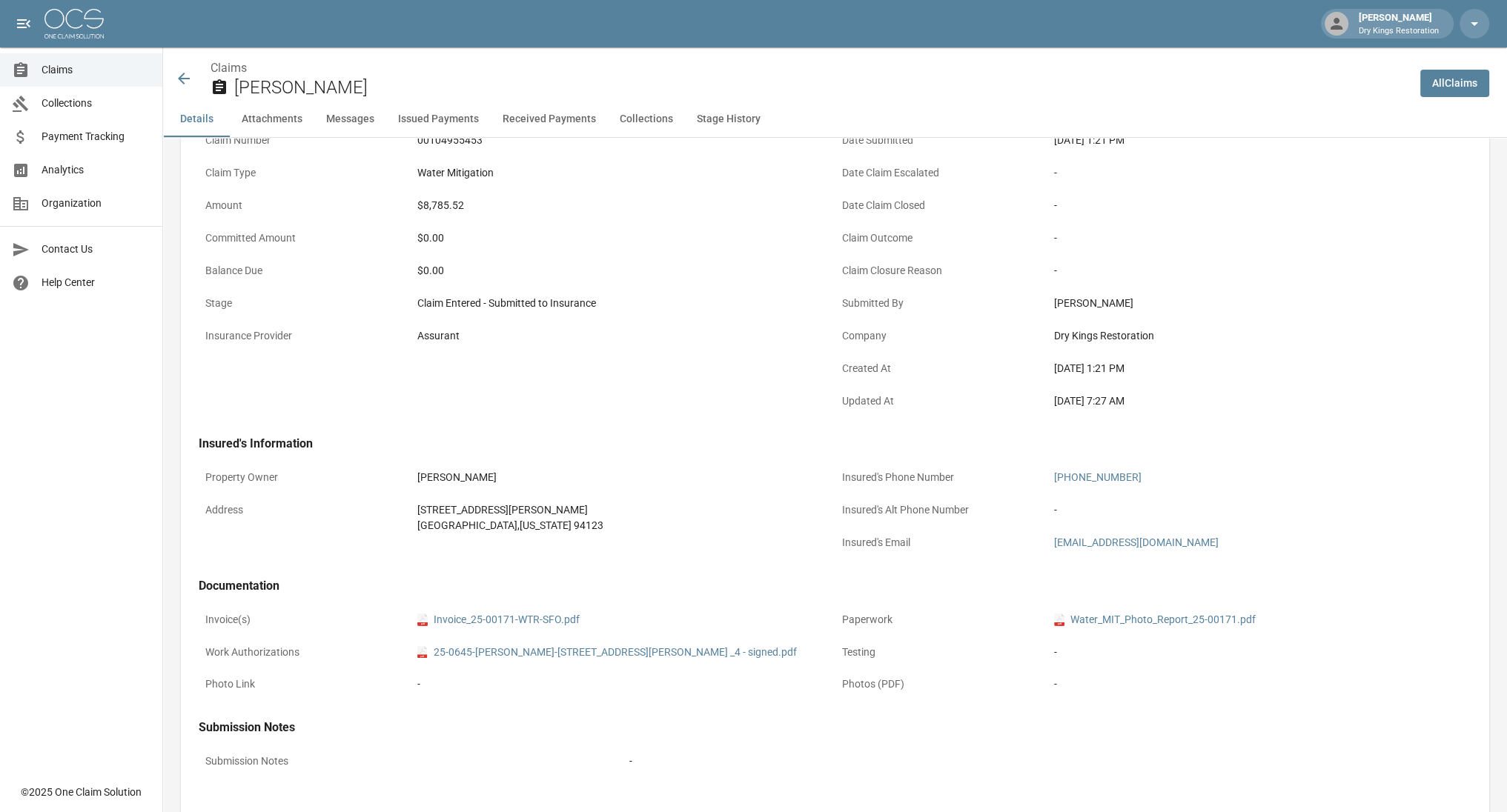
scroll to position [141, 0]
click at [508, 618] on link "pdf Invoice_25-00171-WTR-SFO.pdf" at bounding box center [498, 620] width 162 height 16
click at [183, 80] on icon at bounding box center [183, 78] width 18 height 18
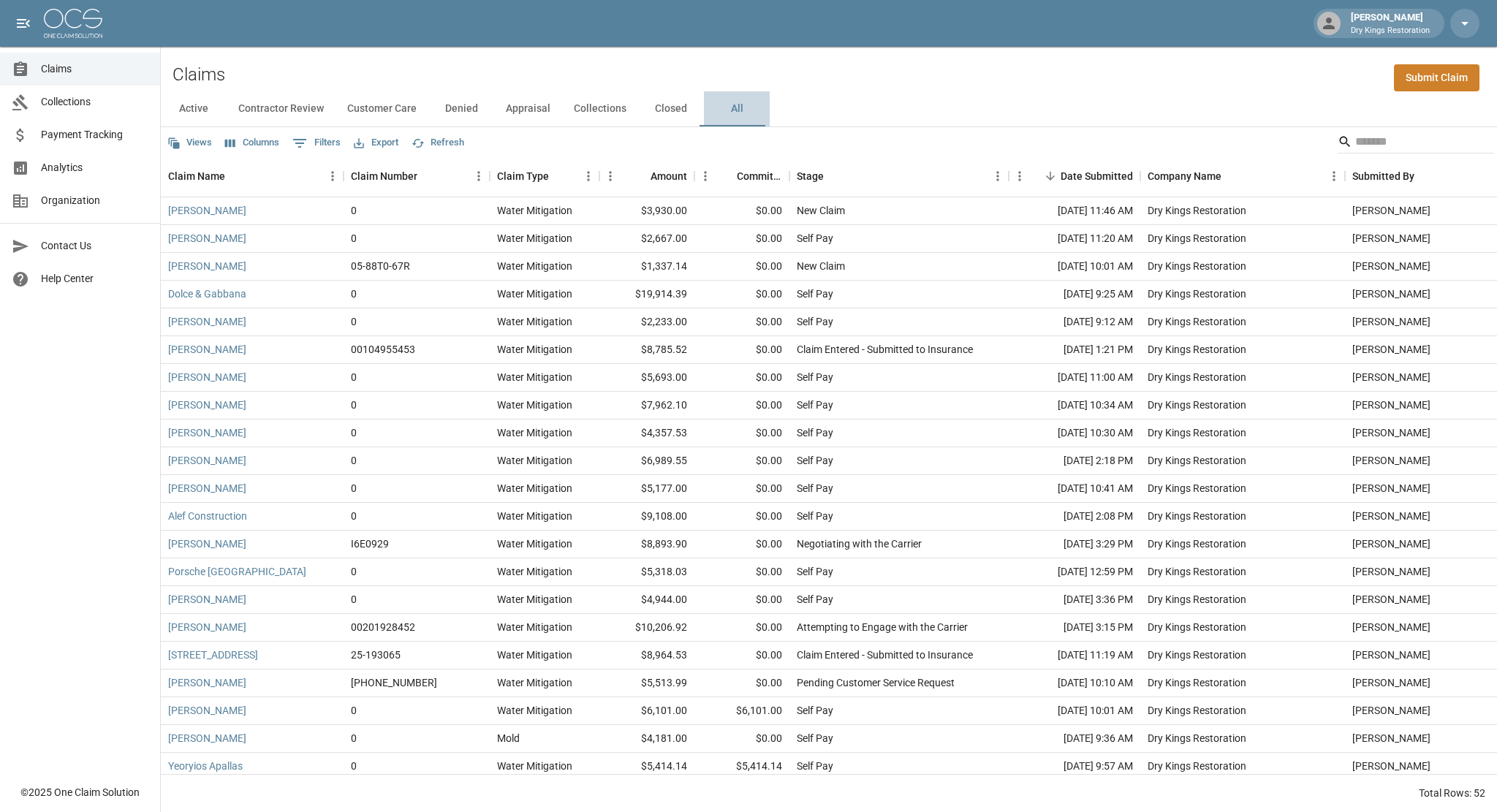
click at [734, 106] on button "All" at bounding box center [737, 109] width 66 height 35
click at [728, 109] on button "All" at bounding box center [737, 109] width 66 height 35
drag, startPoint x: 685, startPoint y: 462, endPoint x: 619, endPoint y: 447, distance: 67.7
click at [619, 448] on div "$6,989.55" at bounding box center [646, 461] width 95 height 28
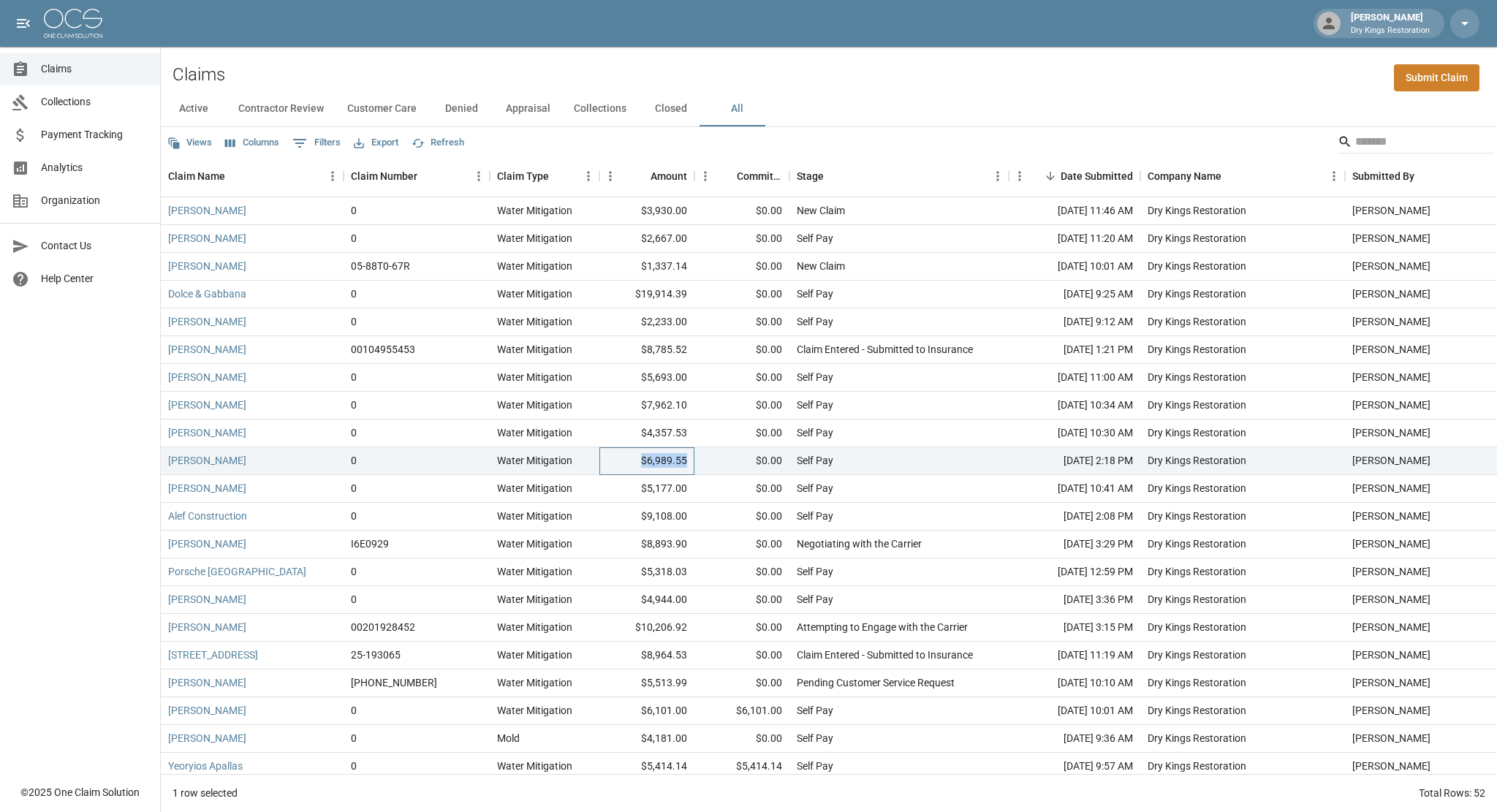
click at [627, 454] on div "$6,989.55" at bounding box center [646, 461] width 95 height 28
click at [725, 462] on div "$0.00" at bounding box center [741, 461] width 95 height 28
click at [675, 460] on div "$6,989.55" at bounding box center [646, 461] width 95 height 28
drag, startPoint x: 690, startPoint y: 349, endPoint x: 610, endPoint y: 345, distance: 80.1
click at [610, 345] on div "$8,785.52" at bounding box center [646, 350] width 95 height 28
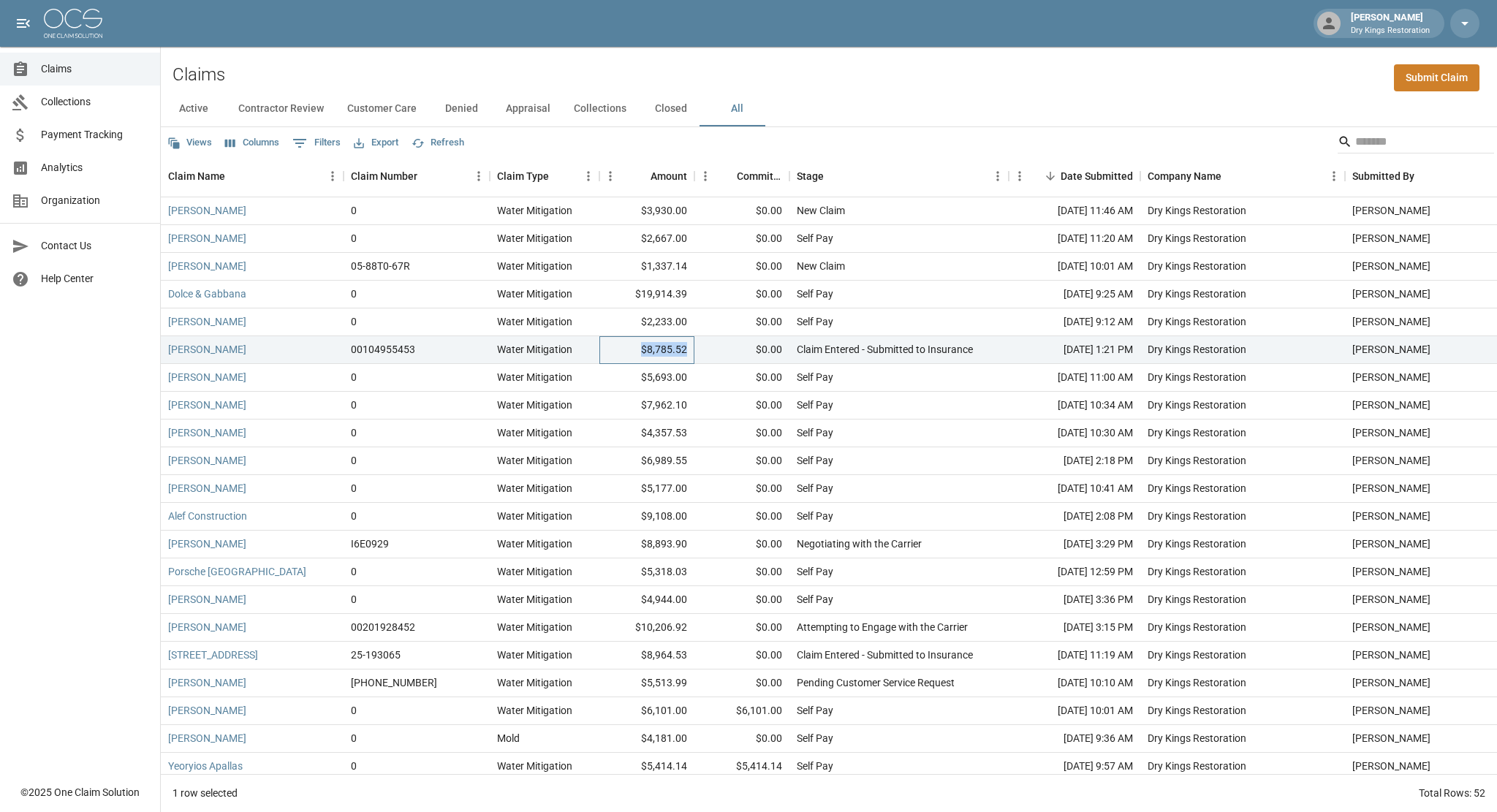
click at [610, 345] on div "$8,785.52" at bounding box center [646, 350] width 95 height 28
click at [564, 350] on div "Water Mitigation" at bounding box center [534, 350] width 76 height 15
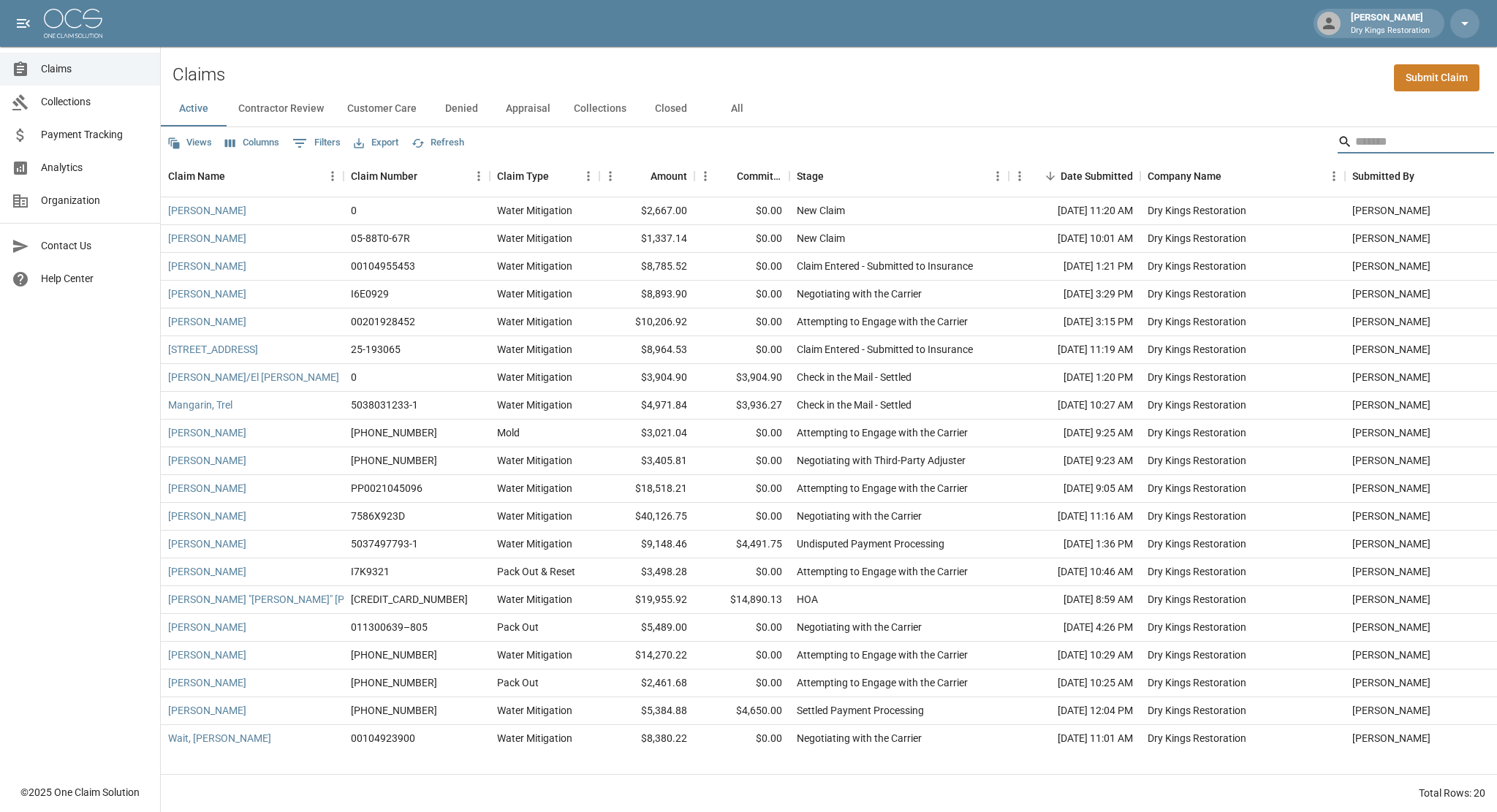
click at [738, 103] on button "All" at bounding box center [737, 109] width 66 height 35
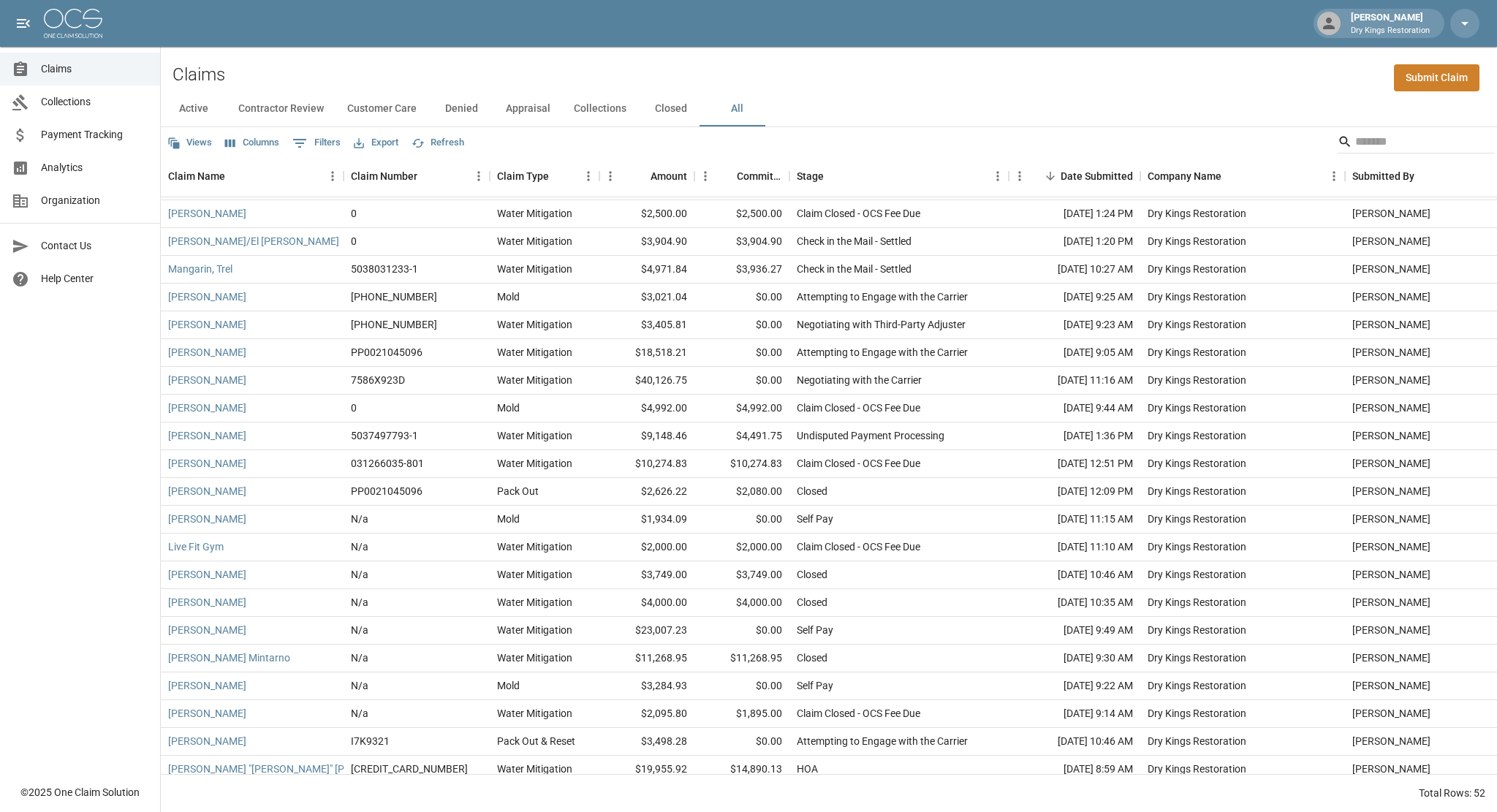
scroll to position [878, 0]
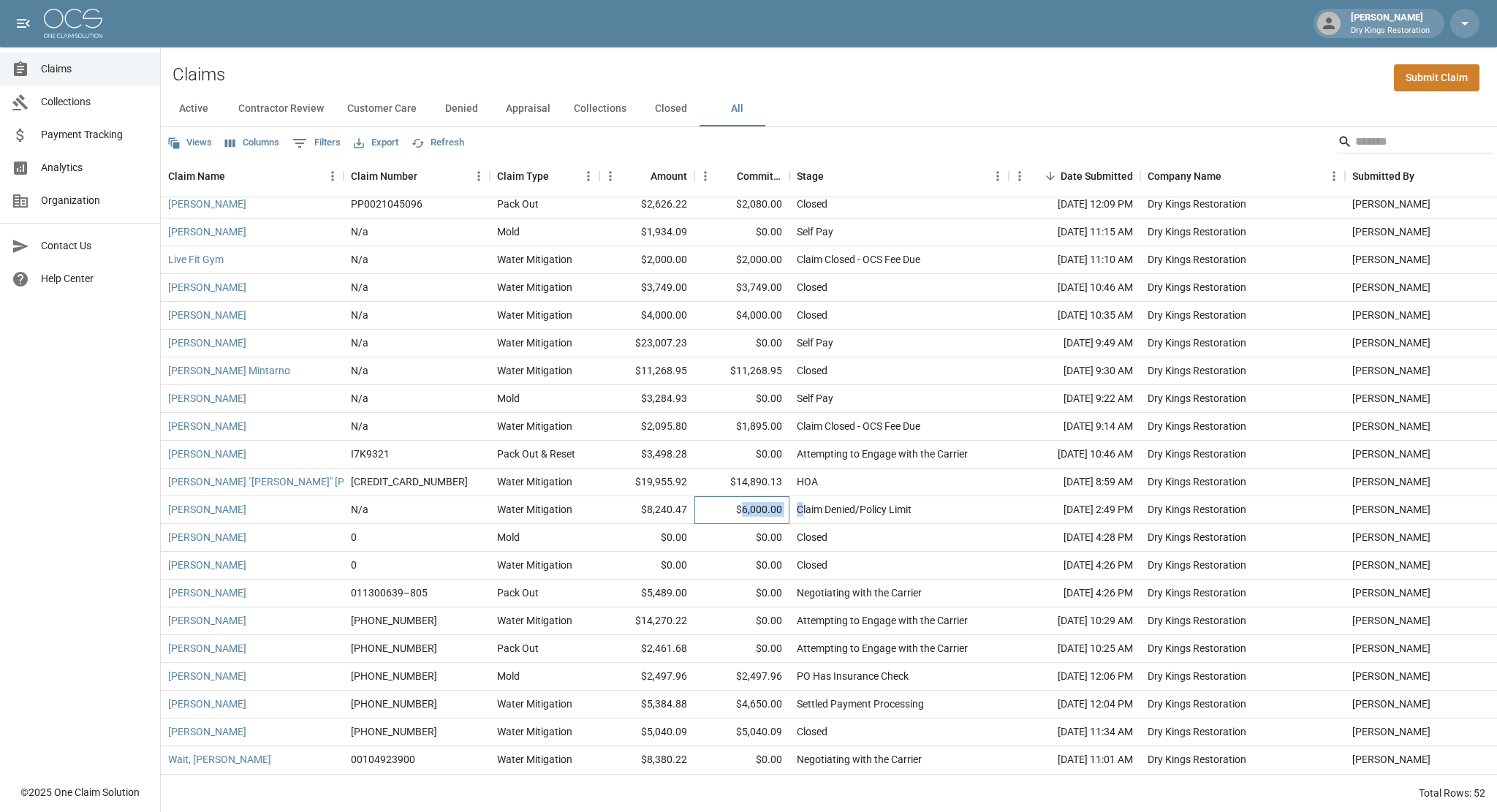
drag, startPoint x: 743, startPoint y: 498, endPoint x: 800, endPoint y: 499, distance: 57.0
click at [800, 499] on div "Vinod Palan N/a Water Mitigation $8,240.47 $6,000.00 Claim Denied/Policy Limit …" at bounding box center [844, 510] width 1367 height 28
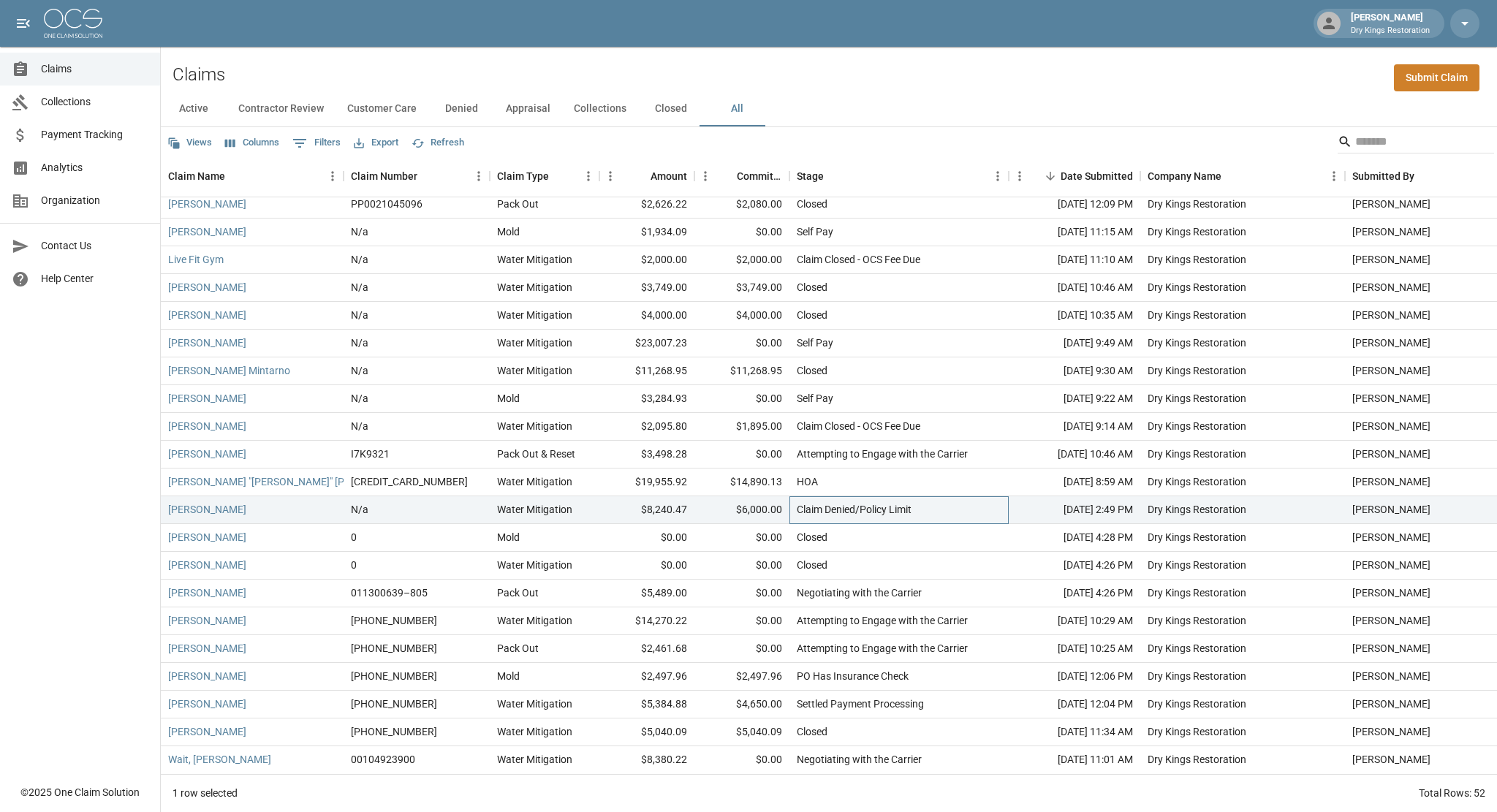
click at [846, 502] on div "Claim Denied/Policy Limit" at bounding box center [854, 509] width 114 height 15
drag, startPoint x: 915, startPoint y: 500, endPoint x: 748, endPoint y: 496, distance: 167.0
click at [748, 496] on div "Vinod Palan N/a Water Mitigation $8,240.47 $6,000.00 Claim Denied/Policy Limit …" at bounding box center [844, 510] width 1367 height 28
